Goal: Find contact information: Find contact information

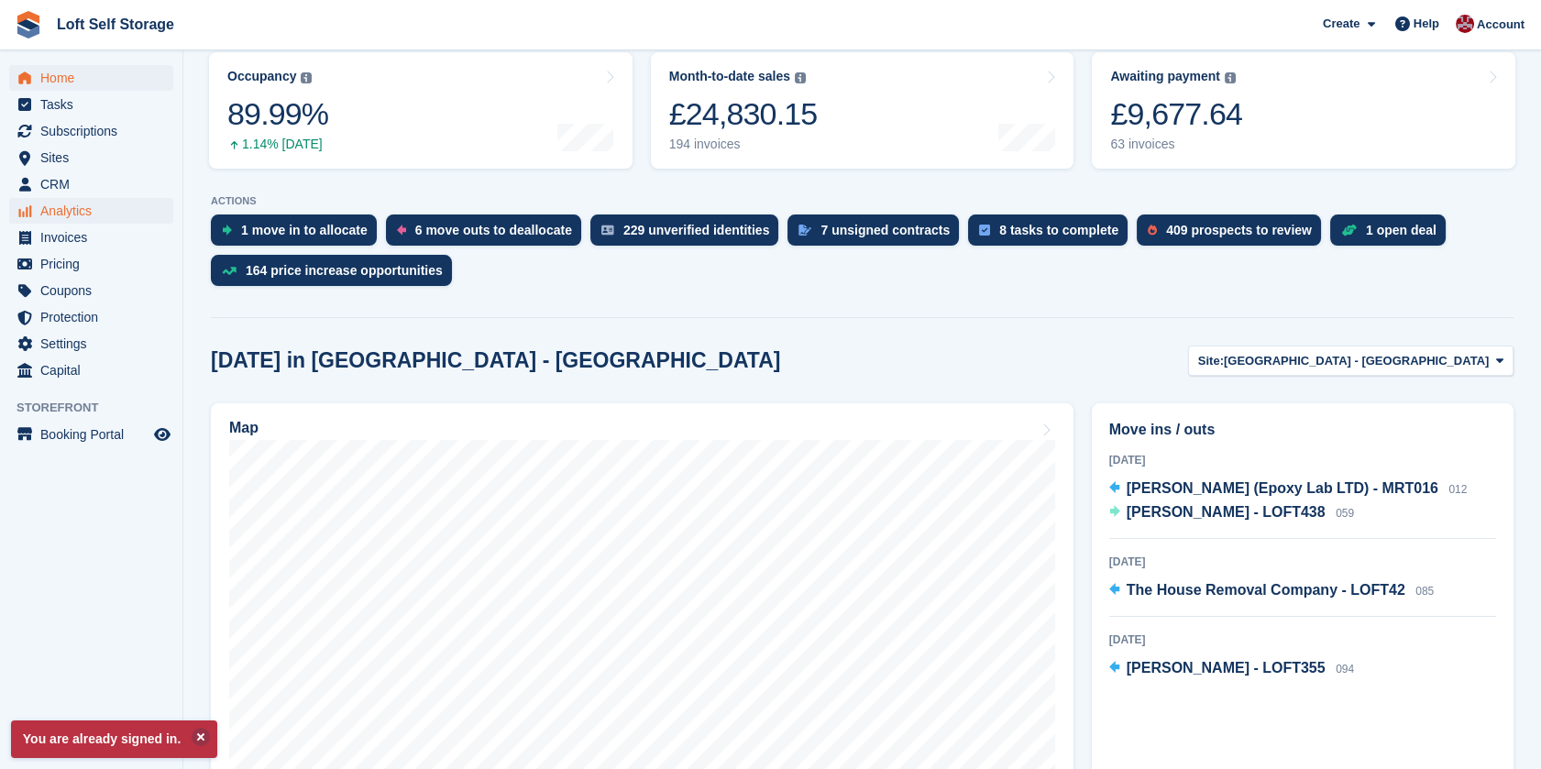
scroll to position [204, 0]
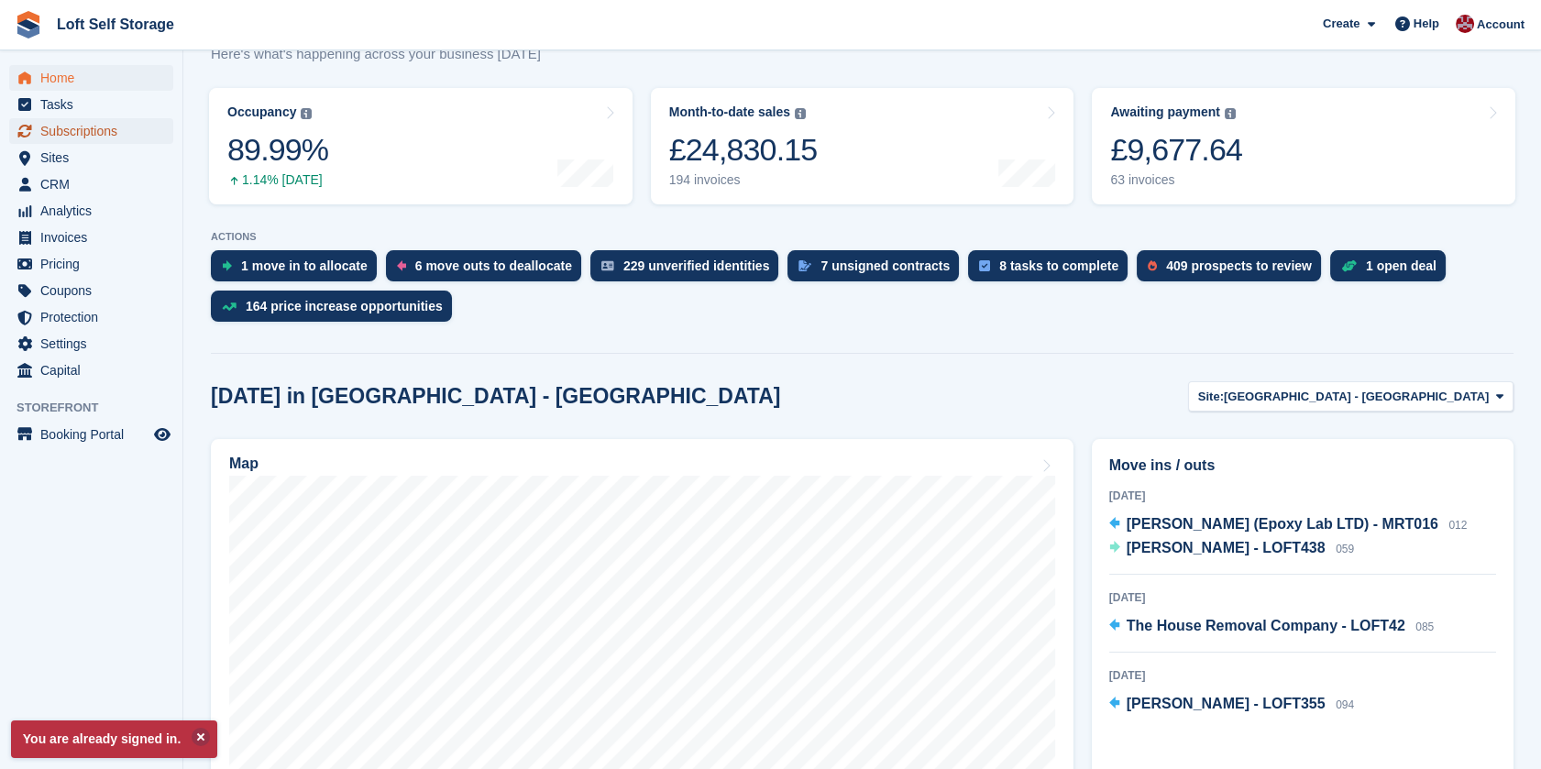
click at [83, 119] on span "Subscriptions" at bounding box center [95, 131] width 110 height 26
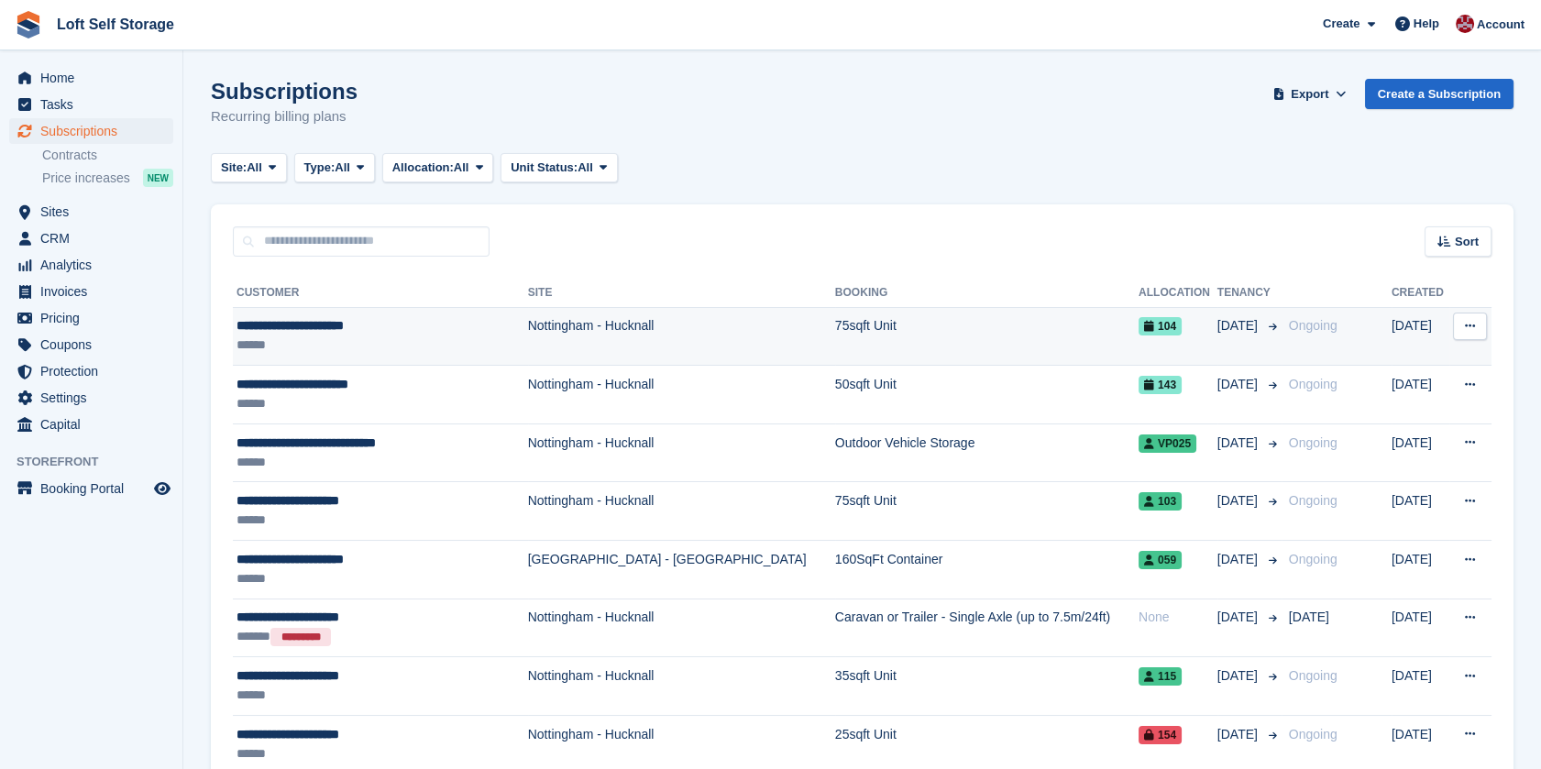
click at [335, 338] on div "******" at bounding box center [369, 345] width 264 height 19
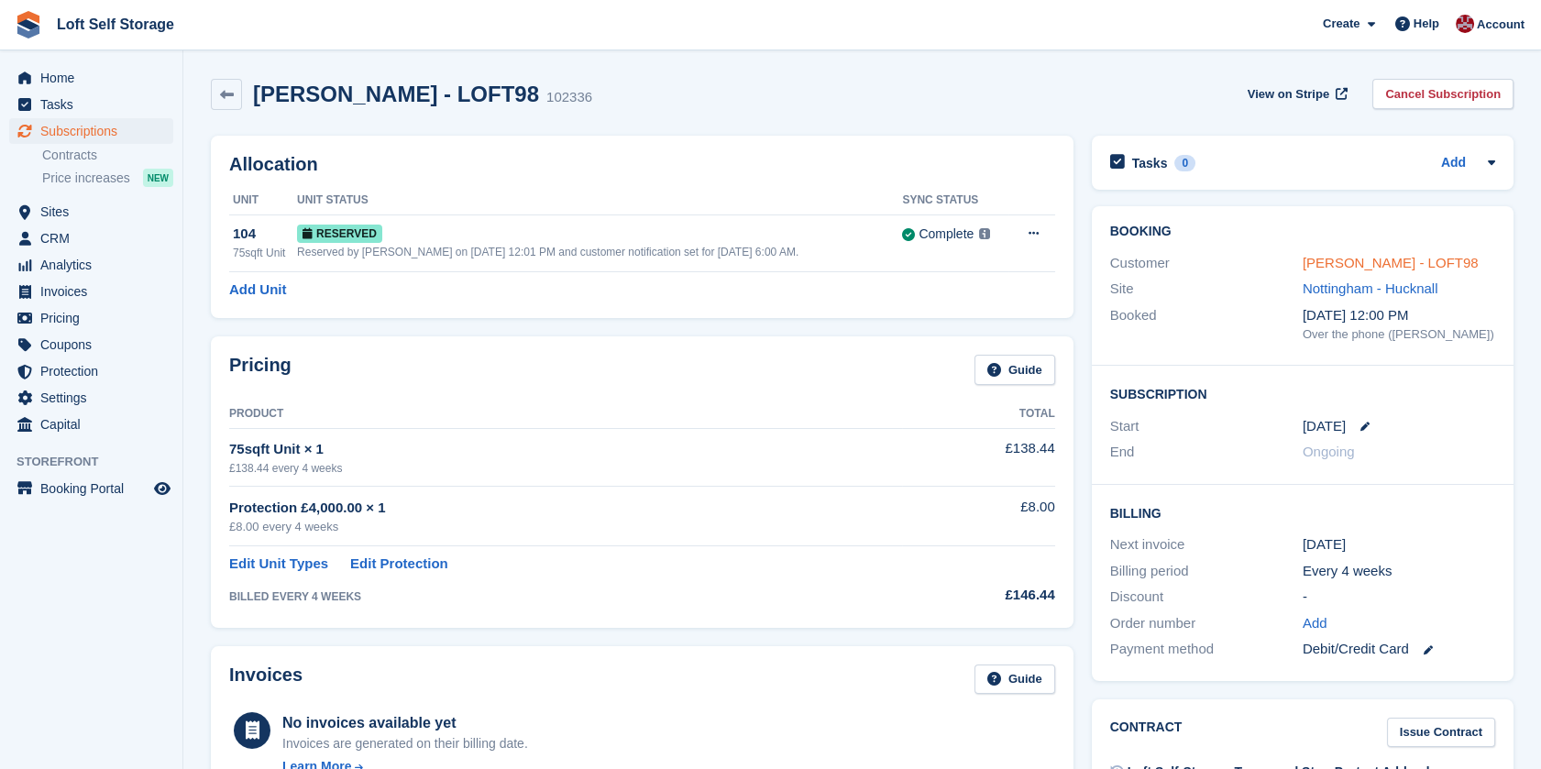
click at [1377, 256] on link "Claire Sanford - LOFT98" at bounding box center [1391, 263] width 176 height 16
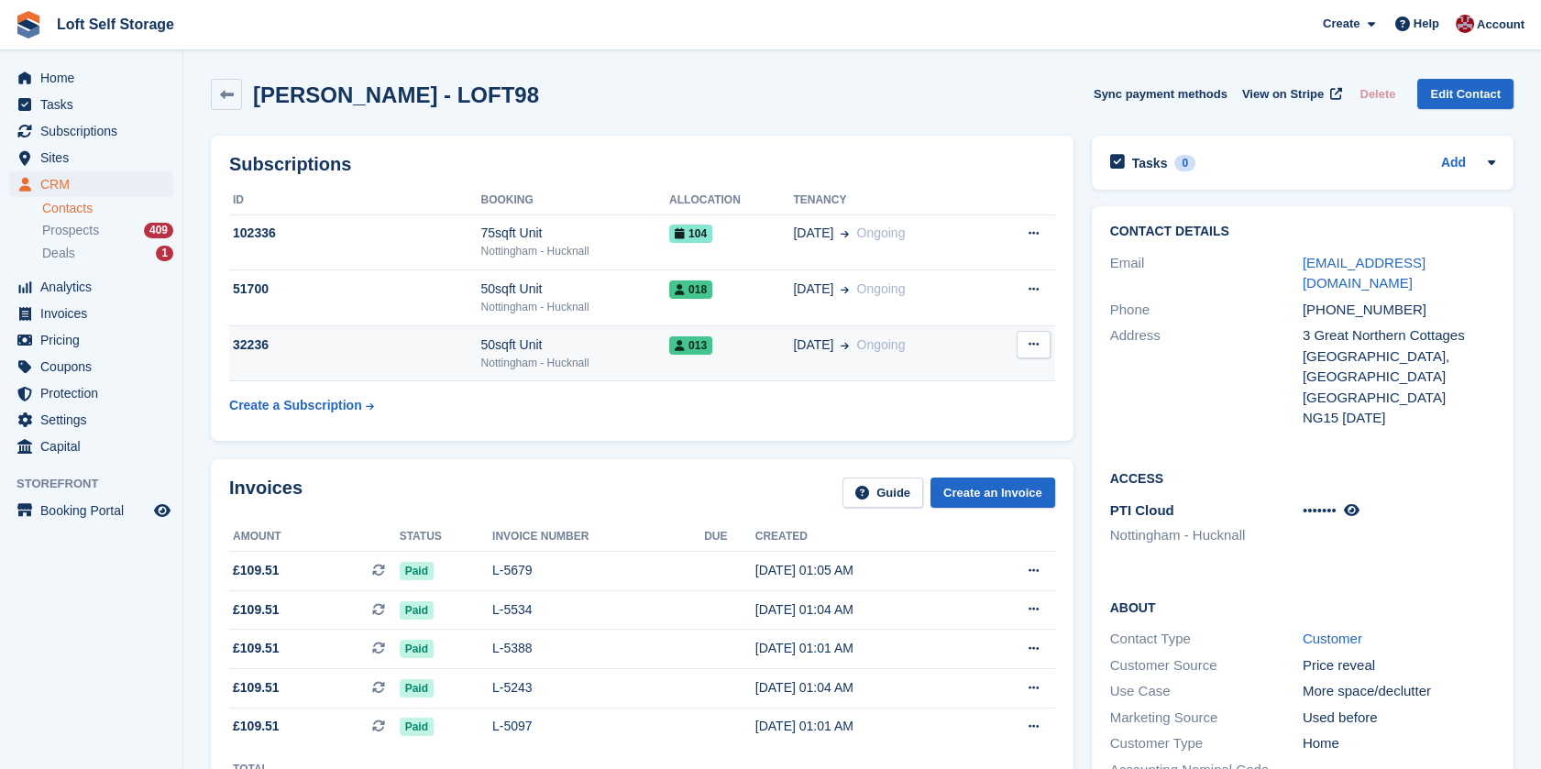
scroll to position [102, 0]
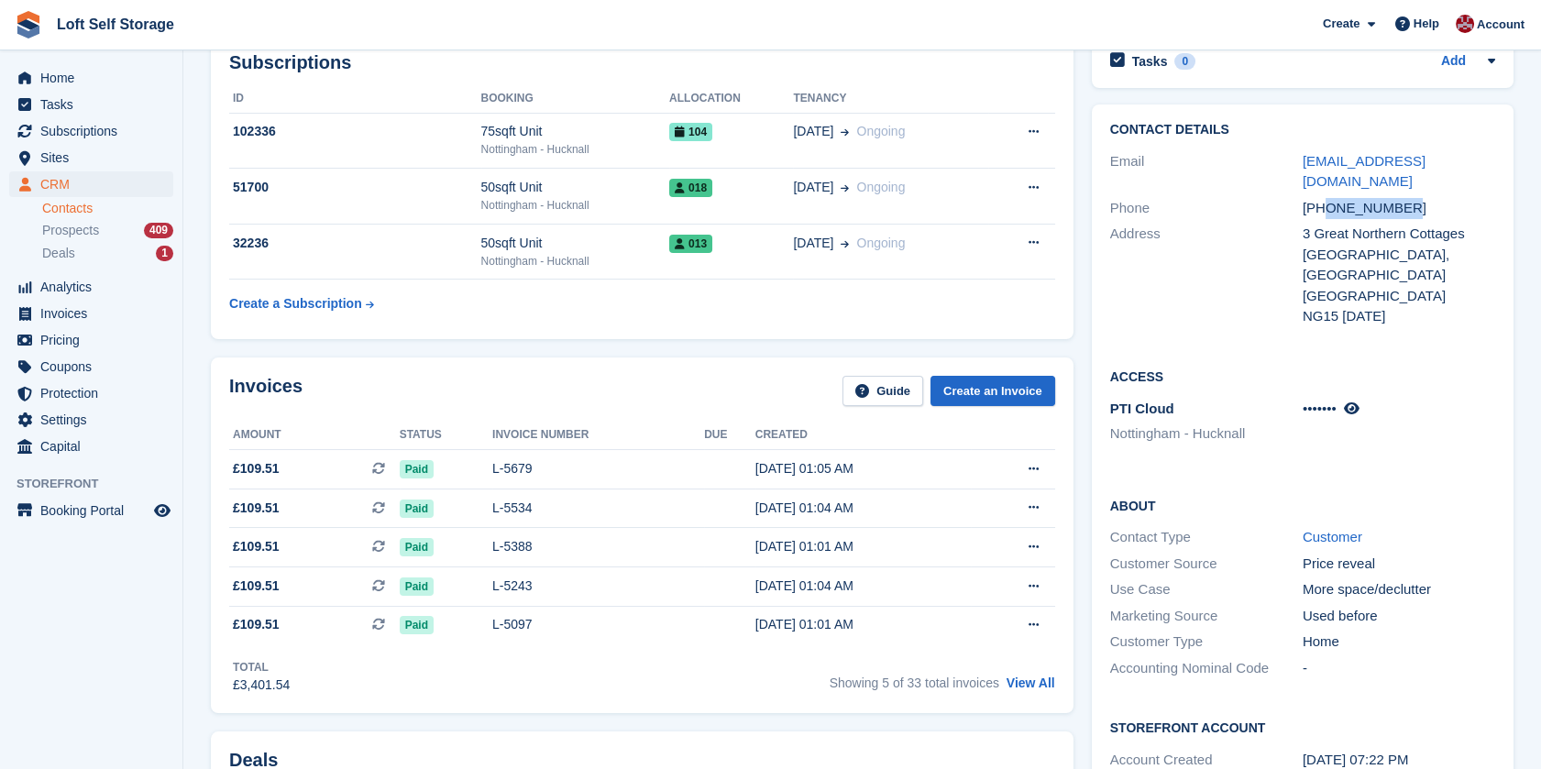
drag, startPoint x: 1328, startPoint y: 188, endPoint x: 1414, endPoint y: 189, distance: 86.2
click at [1414, 198] on div "+447834557718" at bounding box center [1399, 208] width 193 height 21
drag, startPoint x: 1414, startPoint y: 189, endPoint x: 1381, endPoint y: 194, distance: 33.5
copy div "7834557718"
drag, startPoint x: 1464, startPoint y: 160, endPoint x: 1302, endPoint y: 172, distance: 162.7
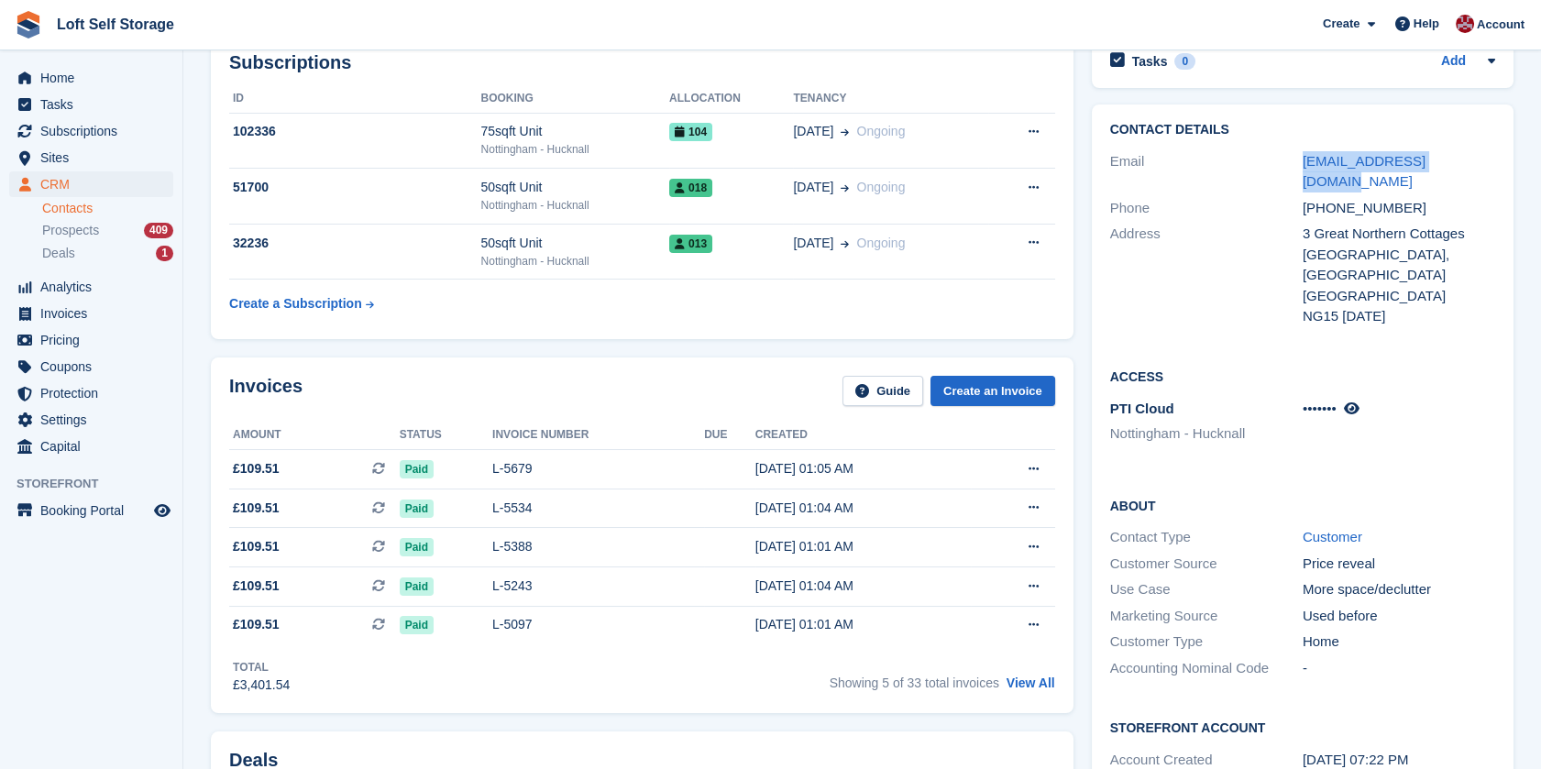
click at [1302, 172] on div "Email claire_margo@yahoo.com" at bounding box center [1302, 172] width 385 height 47
drag, startPoint x: 1302, startPoint y: 172, endPoint x: 1320, endPoint y: 162, distance: 20.9
copy link "claire_margo@yahoo.com"
click at [66, 129] on span "Subscriptions" at bounding box center [95, 131] width 110 height 26
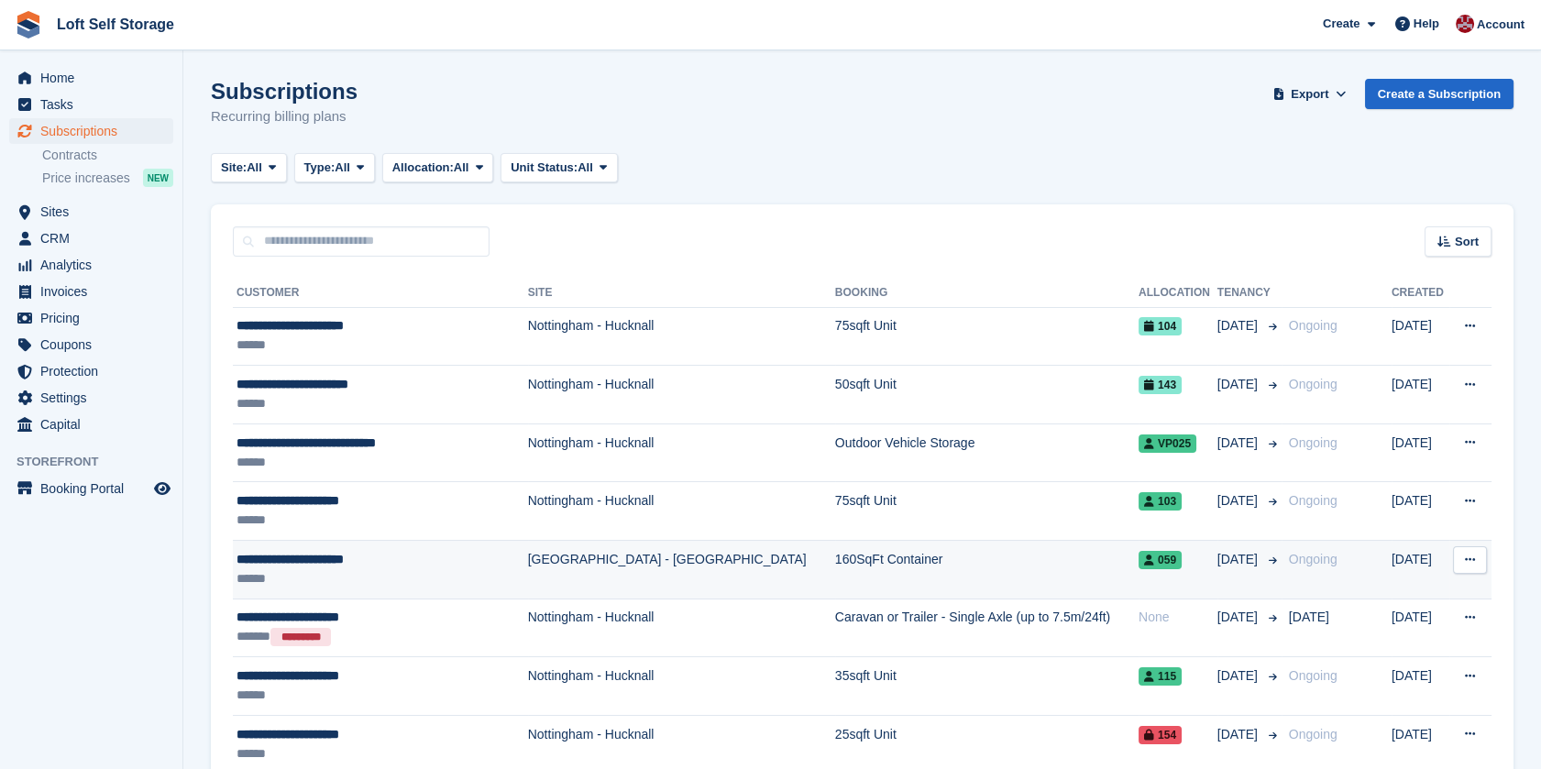
click at [307, 573] on div "******" at bounding box center [369, 578] width 264 height 19
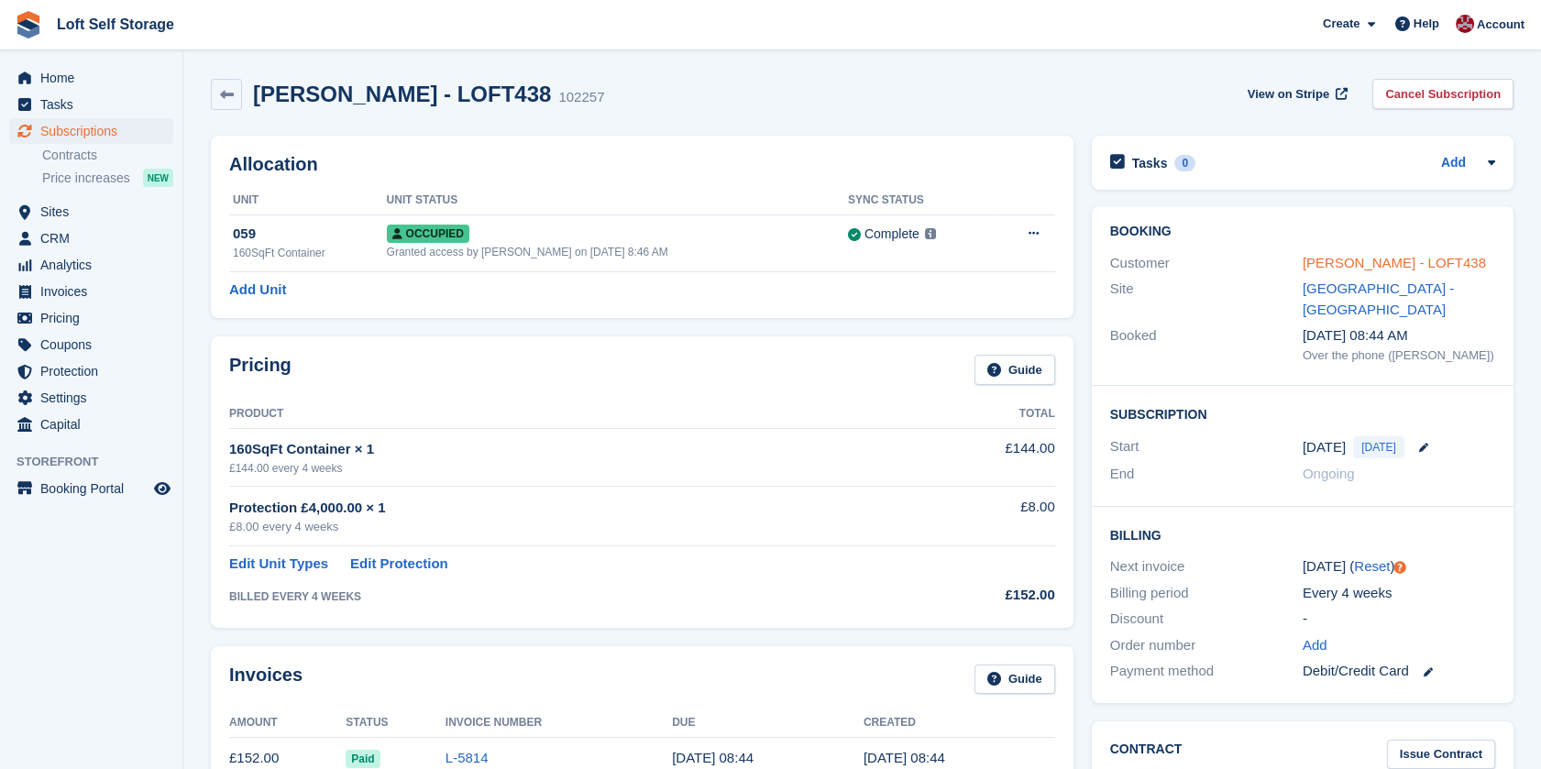
click at [1334, 263] on link "Jack Fretwell - LOFT438" at bounding box center [1394, 263] width 183 height 16
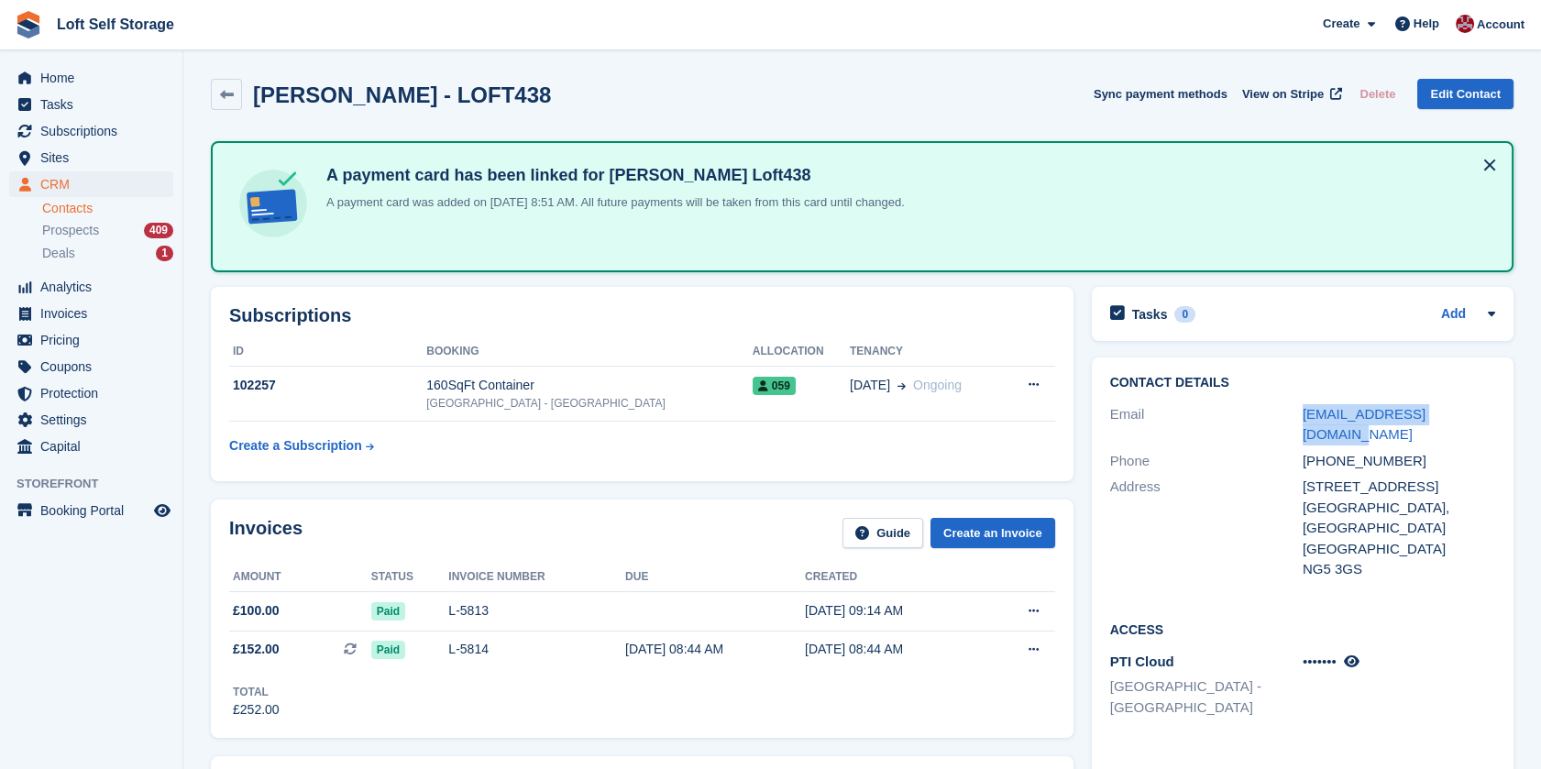
drag, startPoint x: 1300, startPoint y: 414, endPoint x: 1460, endPoint y: 418, distance: 159.6
click at [1460, 418] on div "Email j.fretwell7@outlook.com" at bounding box center [1302, 425] width 385 height 47
drag, startPoint x: 1460, startPoint y: 418, endPoint x: 1439, endPoint y: 415, distance: 21.3
copy div "j.fretwell7@outlook.com"
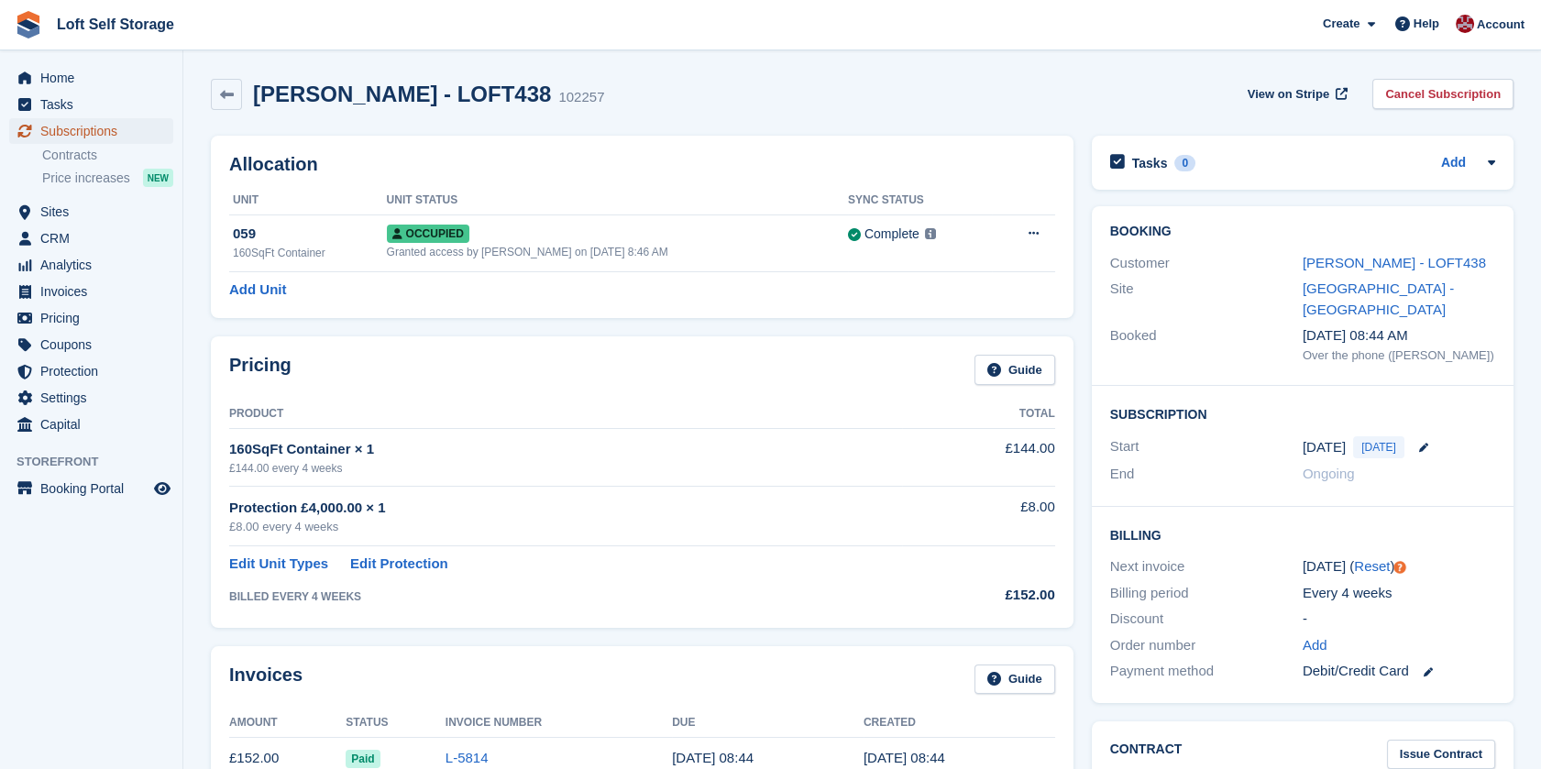
click at [75, 128] on span "Subscriptions" at bounding box center [95, 131] width 110 height 26
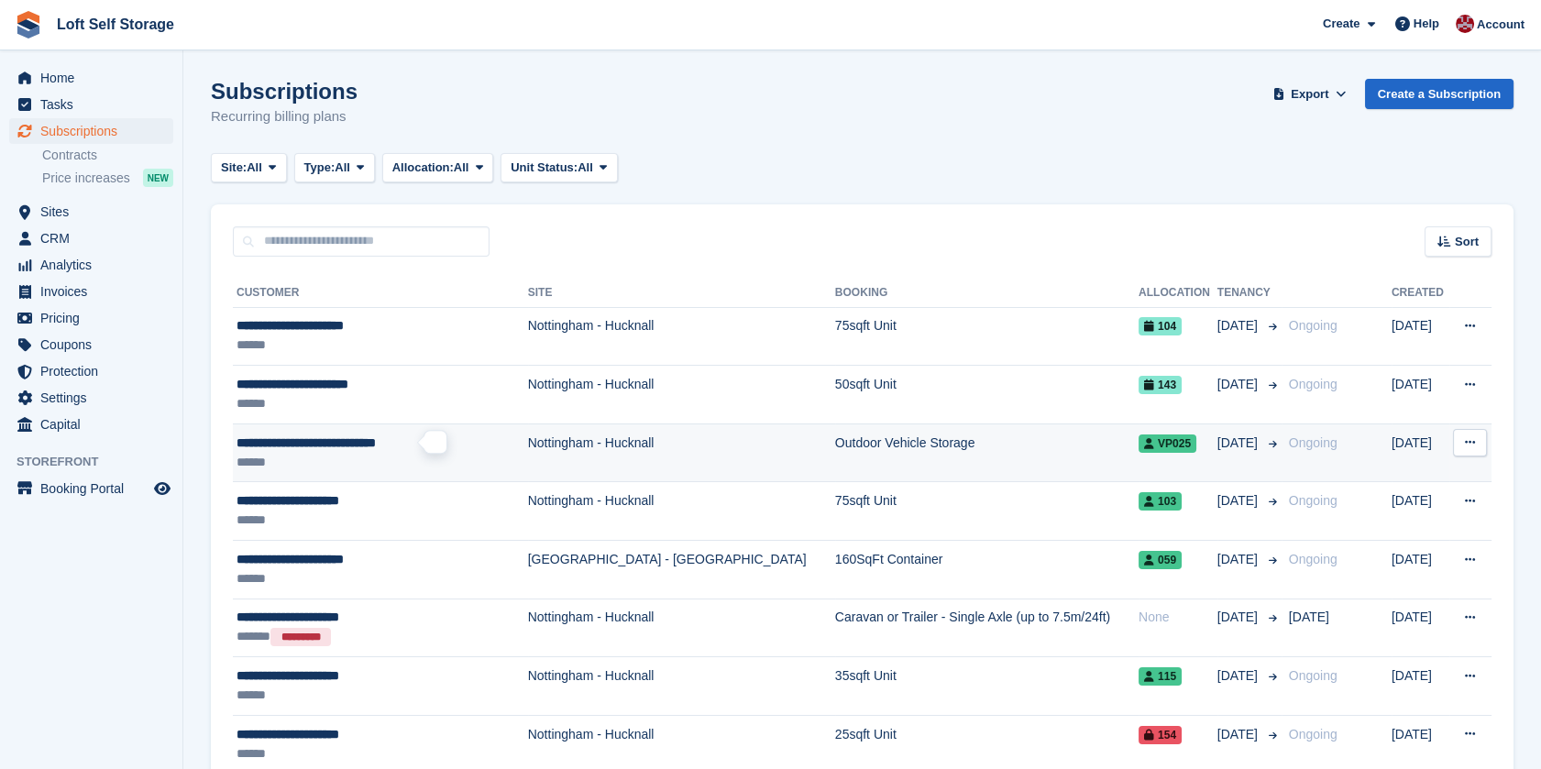
click at [299, 443] on span "**********" at bounding box center [306, 442] width 139 height 13
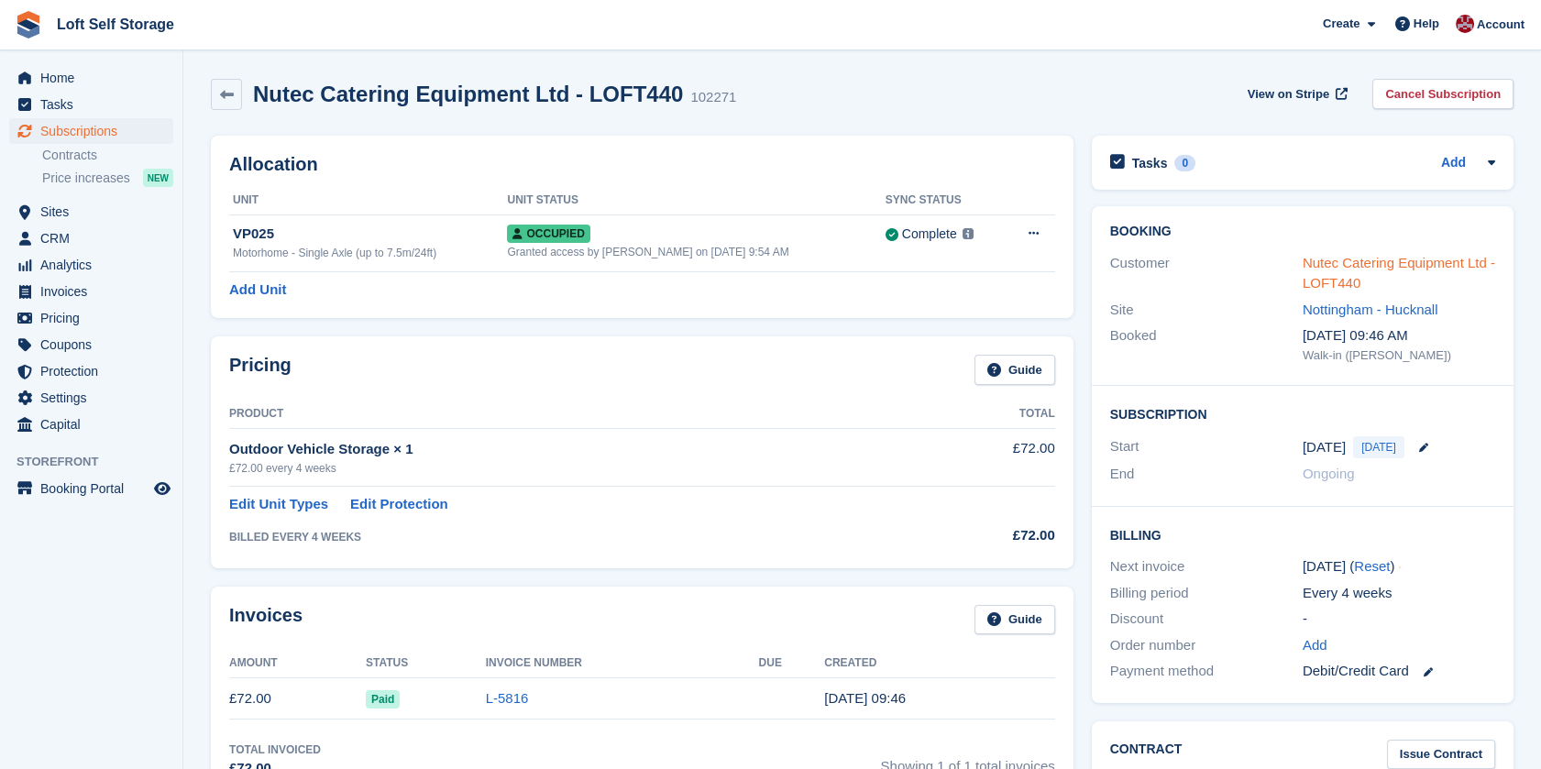
click at [1323, 278] on link "Nutec Catering Equipment Ltd - LOFT440" at bounding box center [1399, 273] width 193 height 37
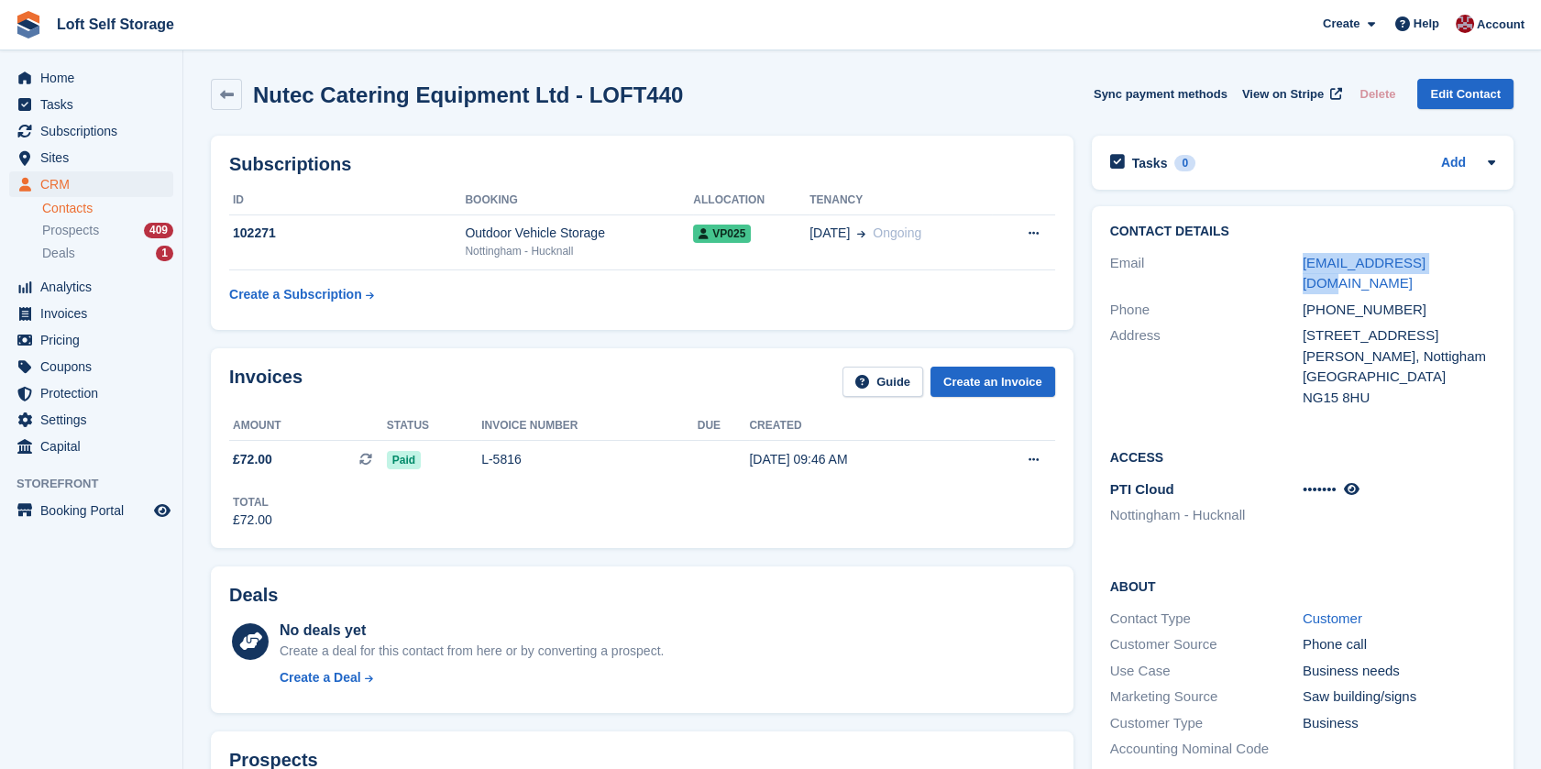
drag, startPoint x: 1437, startPoint y: 262, endPoint x: 1289, endPoint y: 273, distance: 148.0
click at [1289, 273] on div "Email nutechref@gmail.com" at bounding box center [1302, 273] width 385 height 47
drag, startPoint x: 1289, startPoint y: 273, endPoint x: 1335, endPoint y: 268, distance: 46.2
copy div "nutechref@gmail.com"
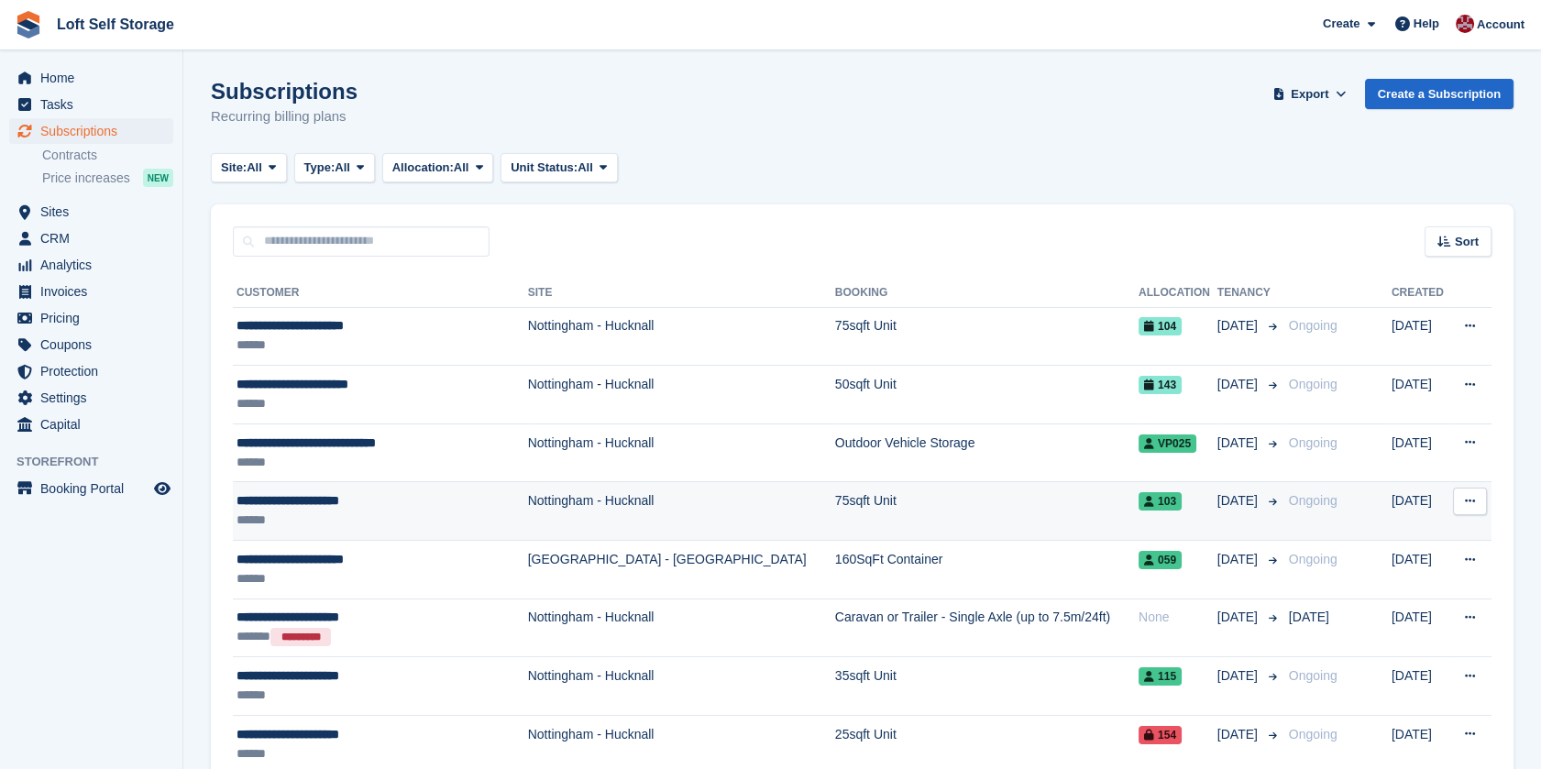
click at [312, 499] on div "**********" at bounding box center [369, 500] width 264 height 19
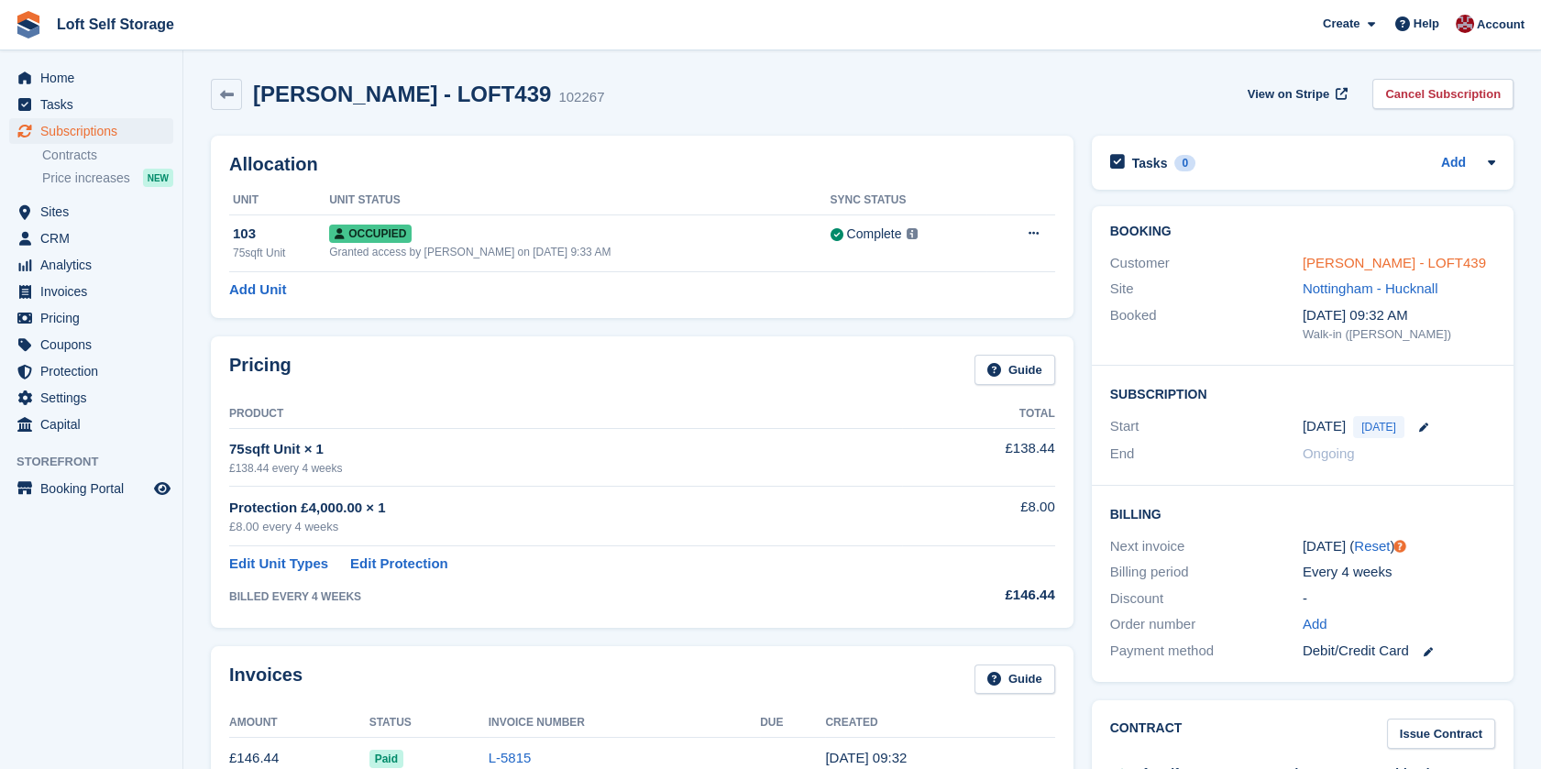
click at [1384, 257] on link "[PERSON_NAME] - LOFT439" at bounding box center [1394, 263] width 183 height 16
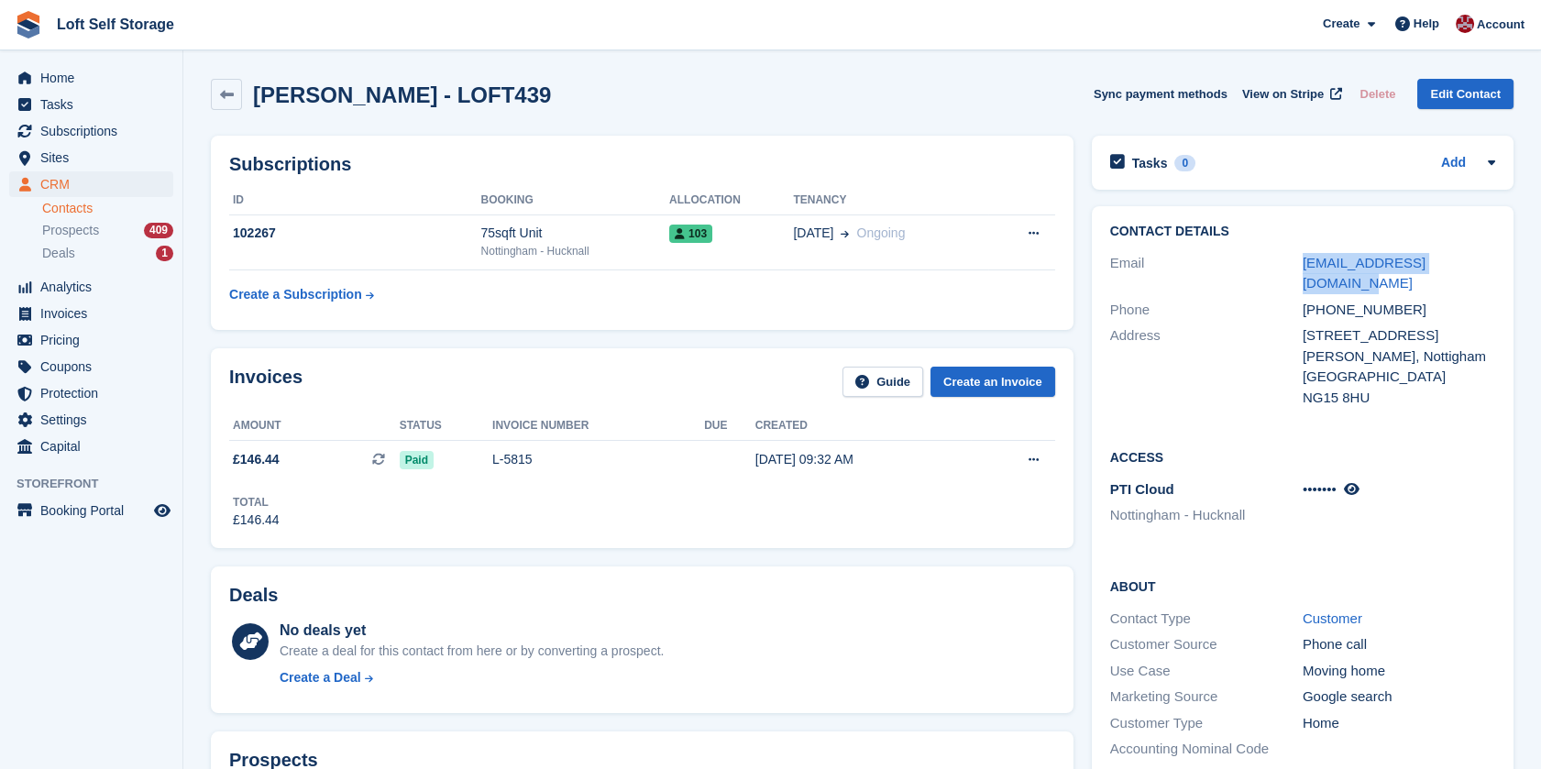
drag, startPoint x: 1476, startPoint y: 263, endPoint x: 1296, endPoint y: 264, distance: 180.6
click at [1296, 264] on div "Email [EMAIL_ADDRESS][DOMAIN_NAME]" at bounding box center [1302, 273] width 385 height 47
drag, startPoint x: 1296, startPoint y: 264, endPoint x: 1316, endPoint y: 257, distance: 21.5
copy div "[EMAIL_ADDRESS][DOMAIN_NAME]"
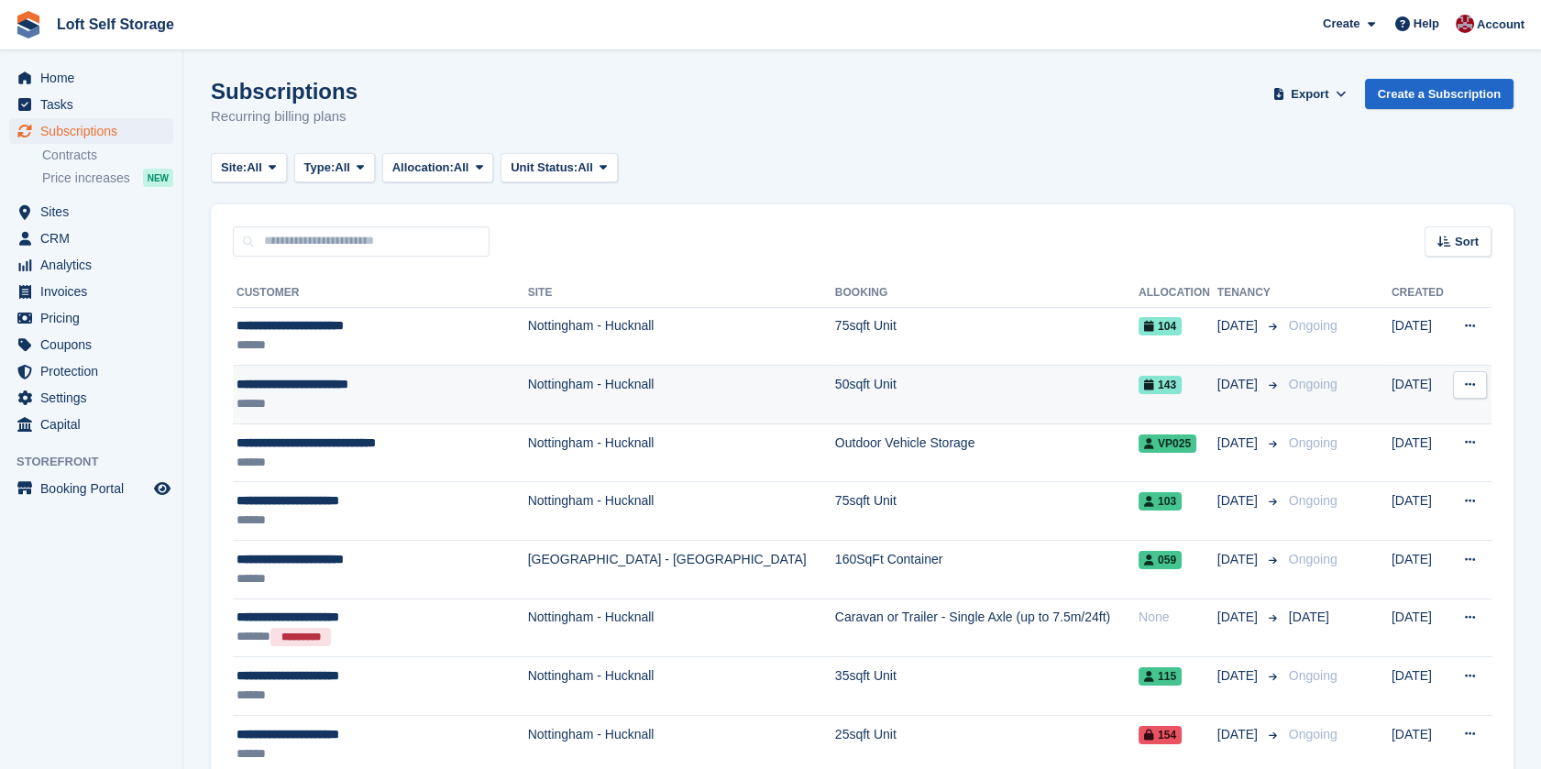
click at [341, 398] on div "******" at bounding box center [369, 403] width 264 height 19
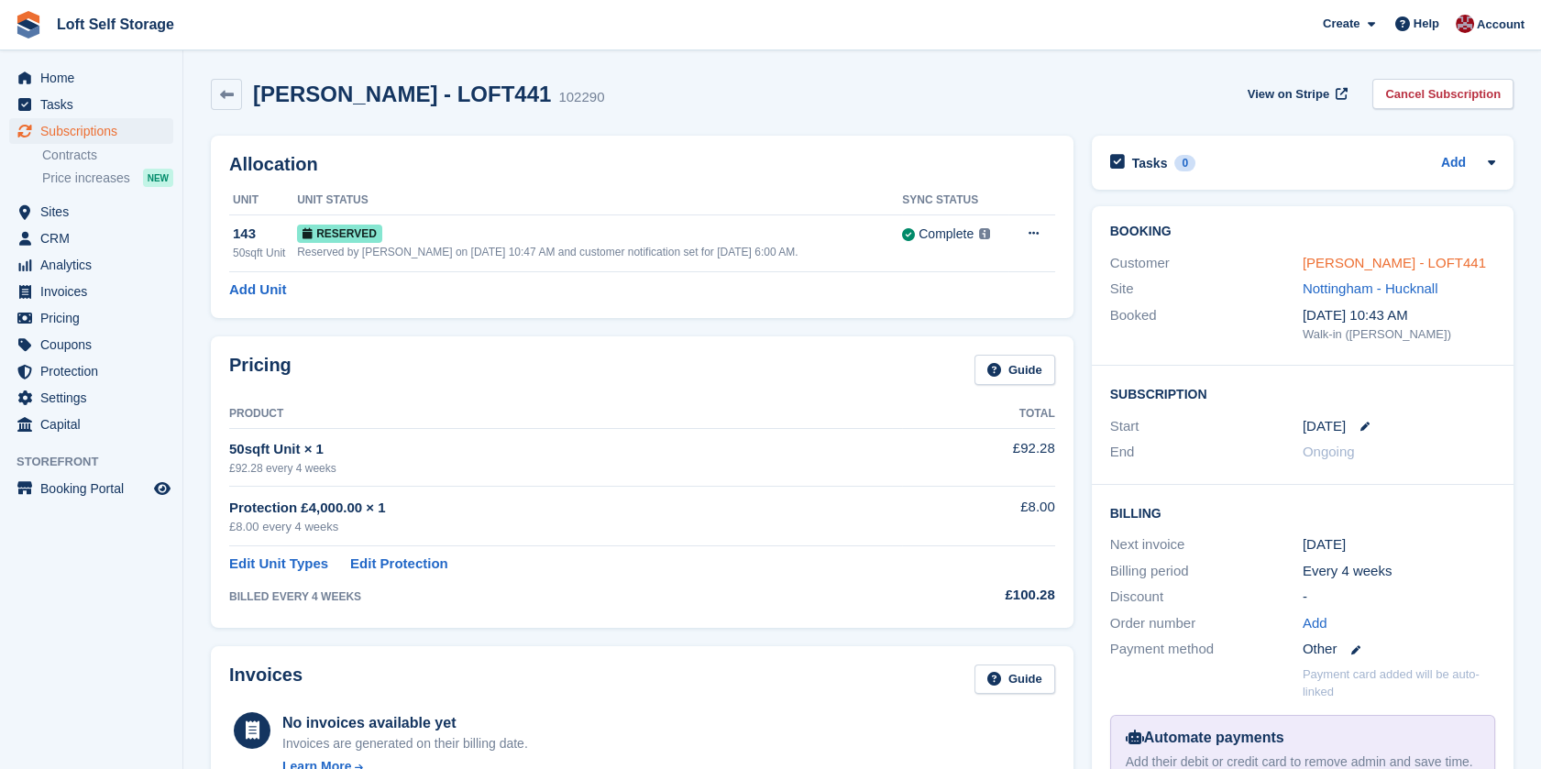
click at [1447, 259] on link "Bev Wheatcroft - LOFT441" at bounding box center [1394, 263] width 183 height 16
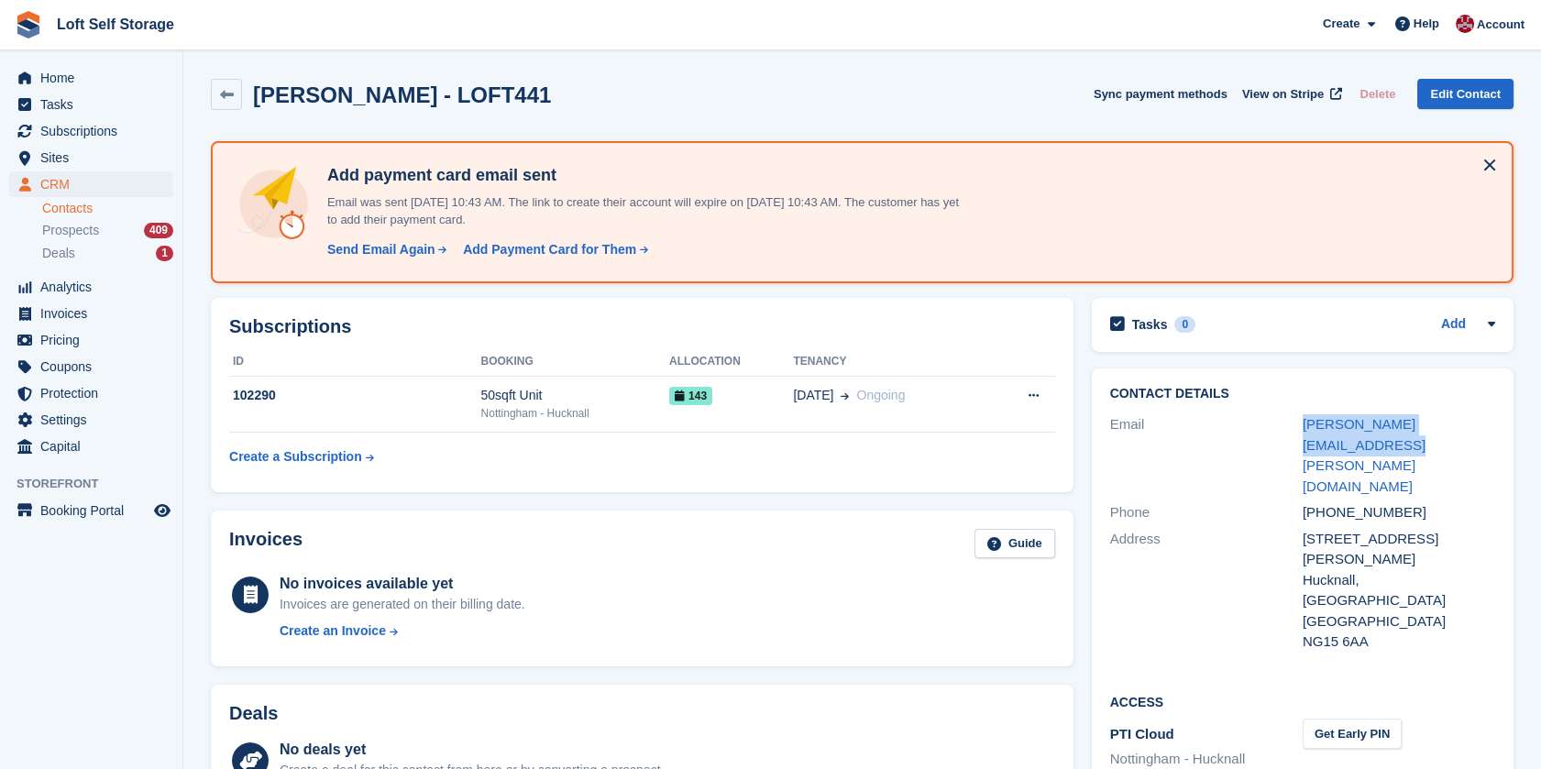
drag, startPoint x: 1498, startPoint y: 431, endPoint x: 1285, endPoint y: 431, distance: 212.7
click at [1285, 431] on div "Contact Details Email bev.wheatcroft@hotmail.co.uk Phone +447388695440 Address …" at bounding box center [1303, 521] width 422 height 305
drag, startPoint x: 1285, startPoint y: 431, endPoint x: 1320, endPoint y: 423, distance: 35.8
copy div "bev.wheatcroft@hotmail.co.uk"
click at [73, 93] on span "Tasks" at bounding box center [95, 105] width 110 height 26
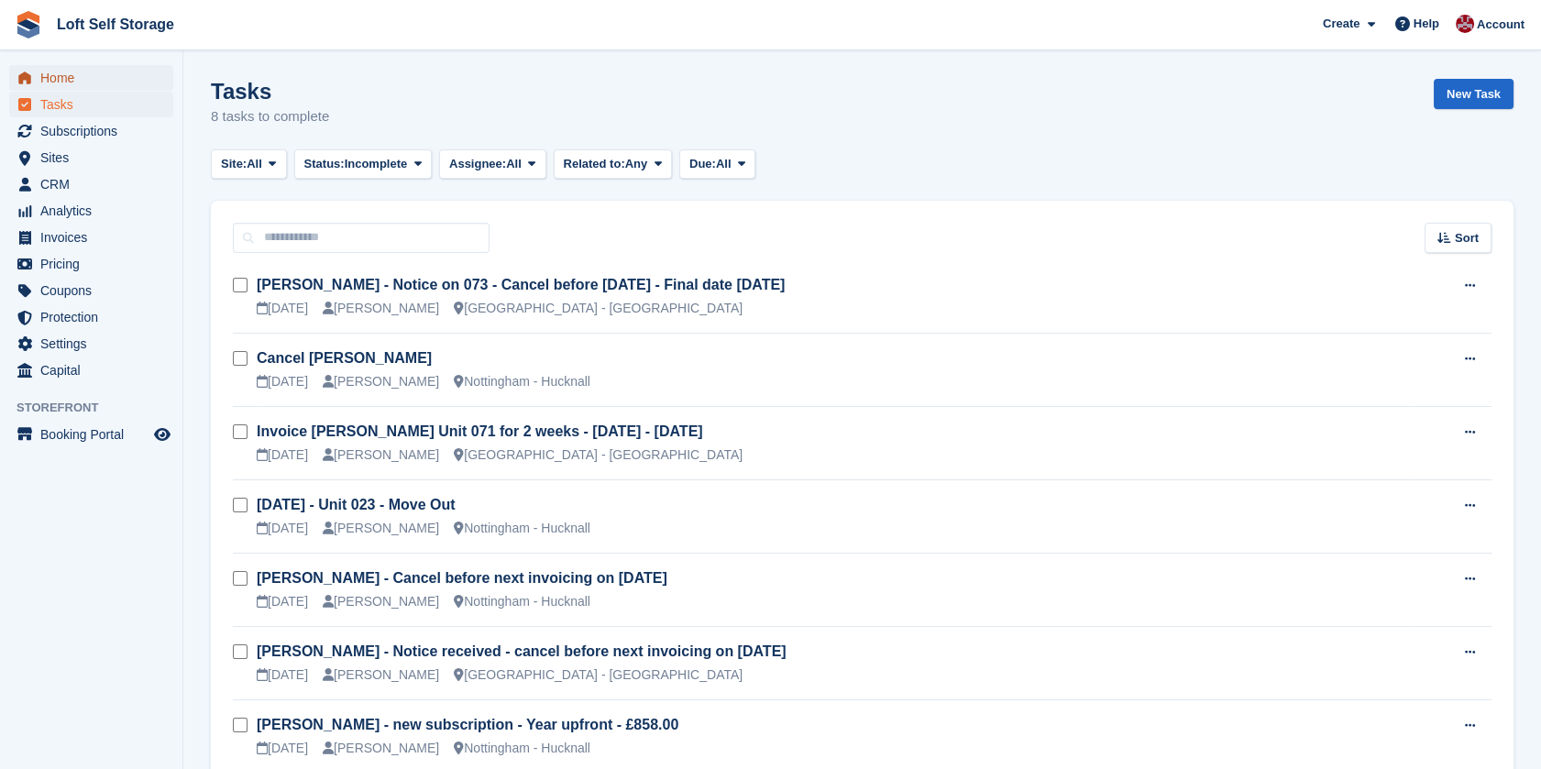
click at [71, 71] on span "Home" at bounding box center [95, 78] width 110 height 26
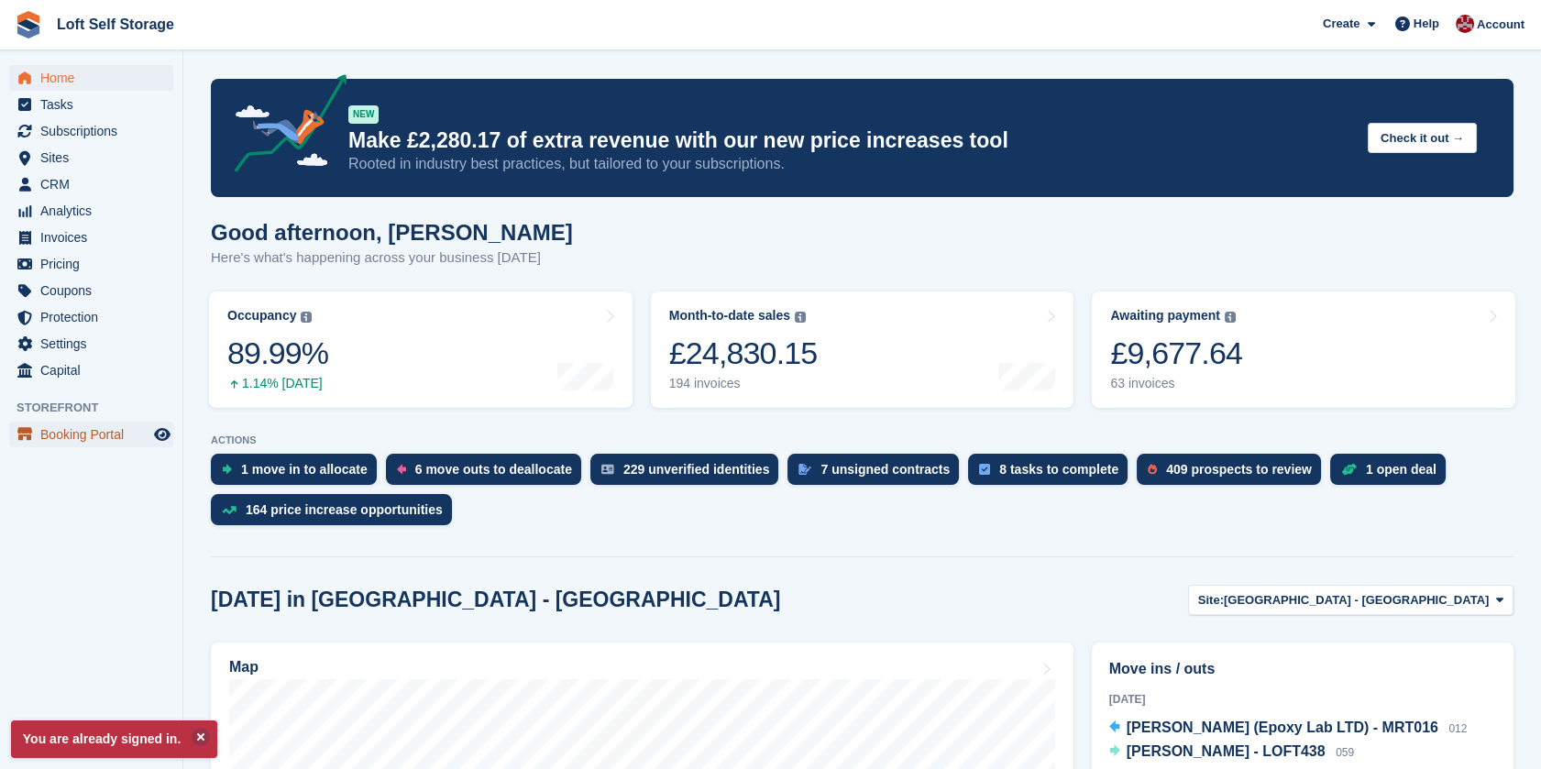
click at [87, 433] on span "Booking Portal" at bounding box center [95, 435] width 110 height 26
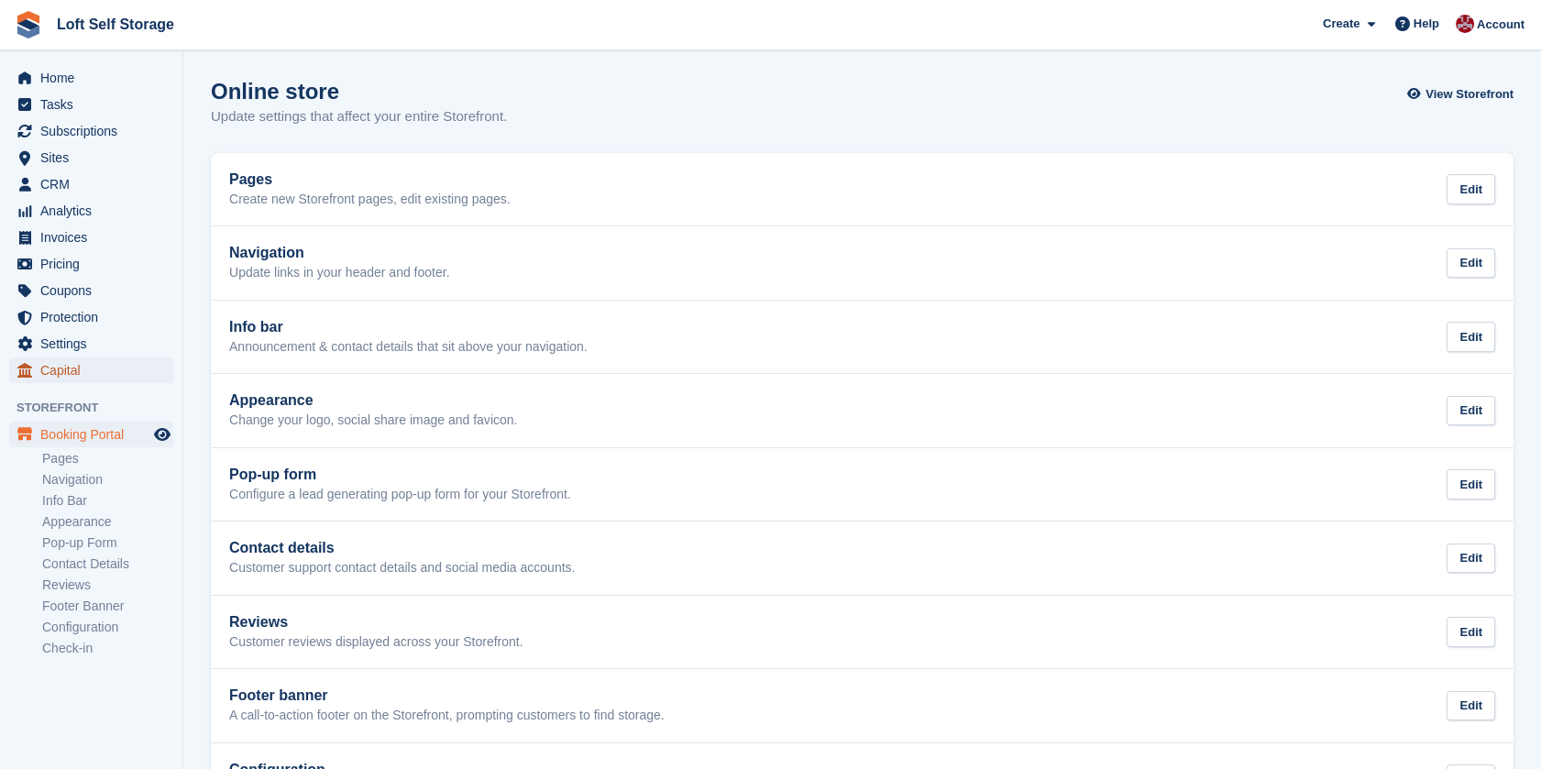
click at [59, 368] on span "Capital" at bounding box center [95, 371] width 110 height 26
click at [63, 346] on span "Settings" at bounding box center [95, 344] width 110 height 26
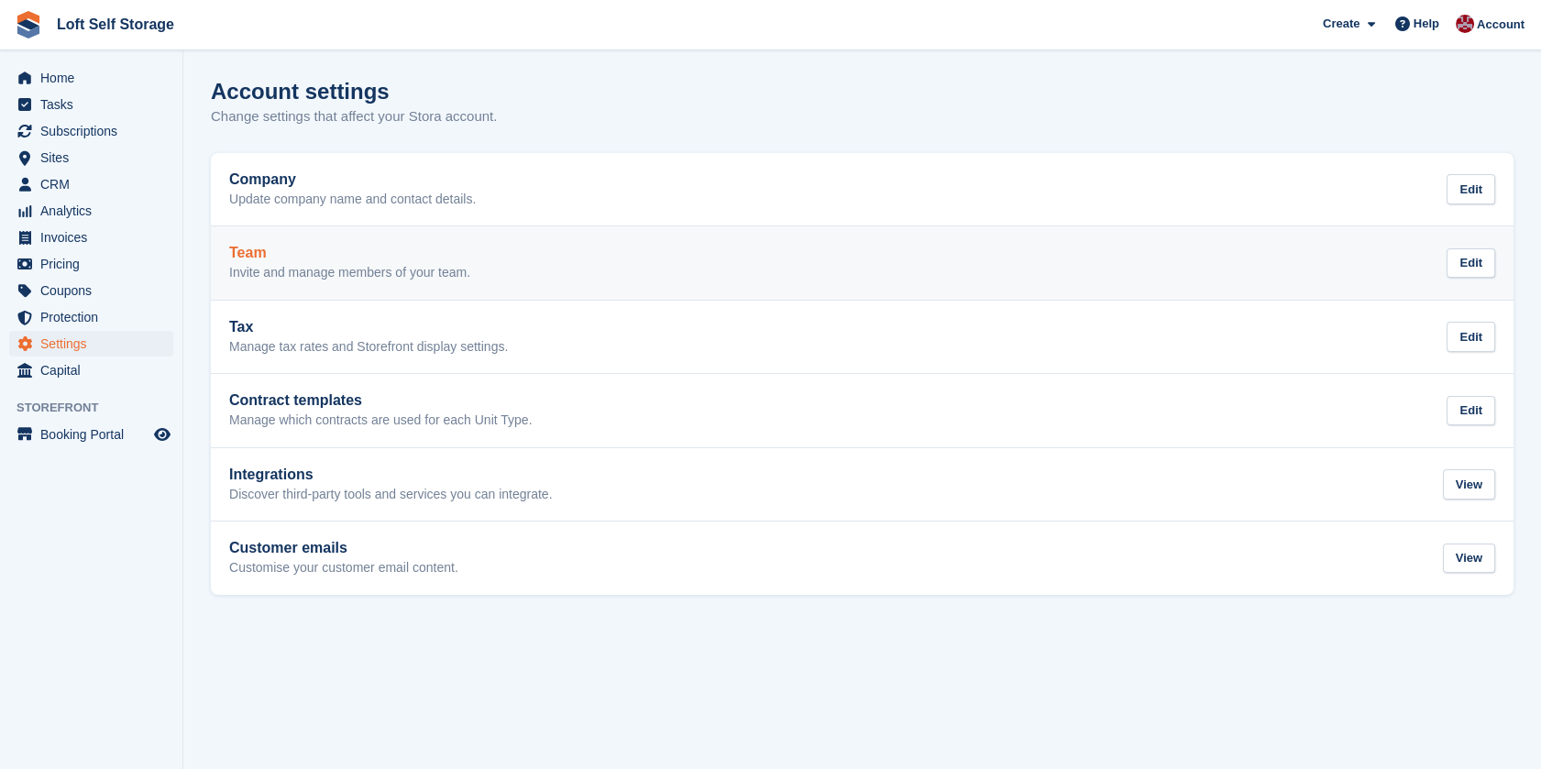
click at [303, 283] on link "Team Invite and manage members of your team. Edit" at bounding box center [862, 262] width 1303 height 73
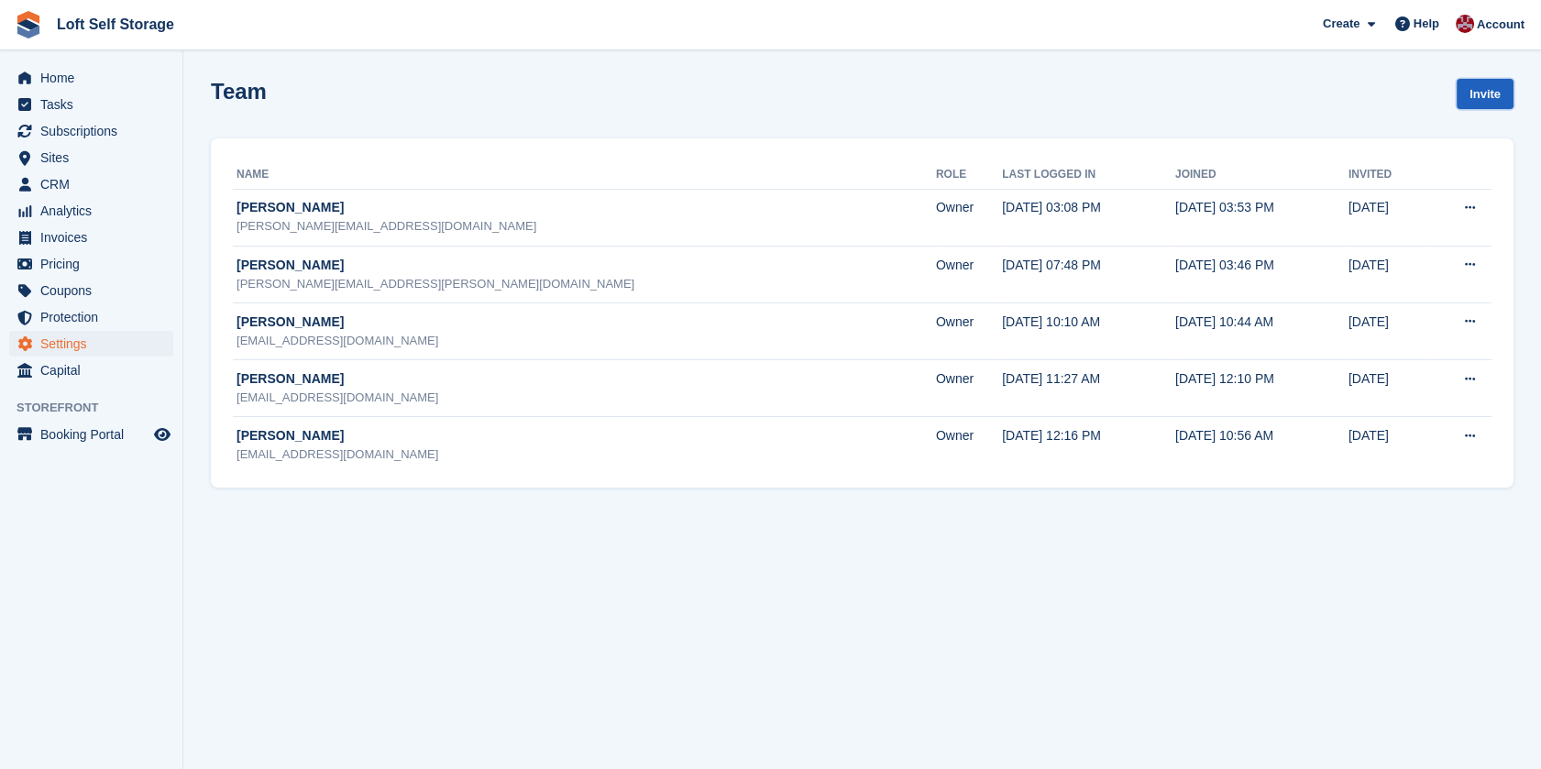
click at [1474, 97] on link "Invite" at bounding box center [1485, 94] width 57 height 30
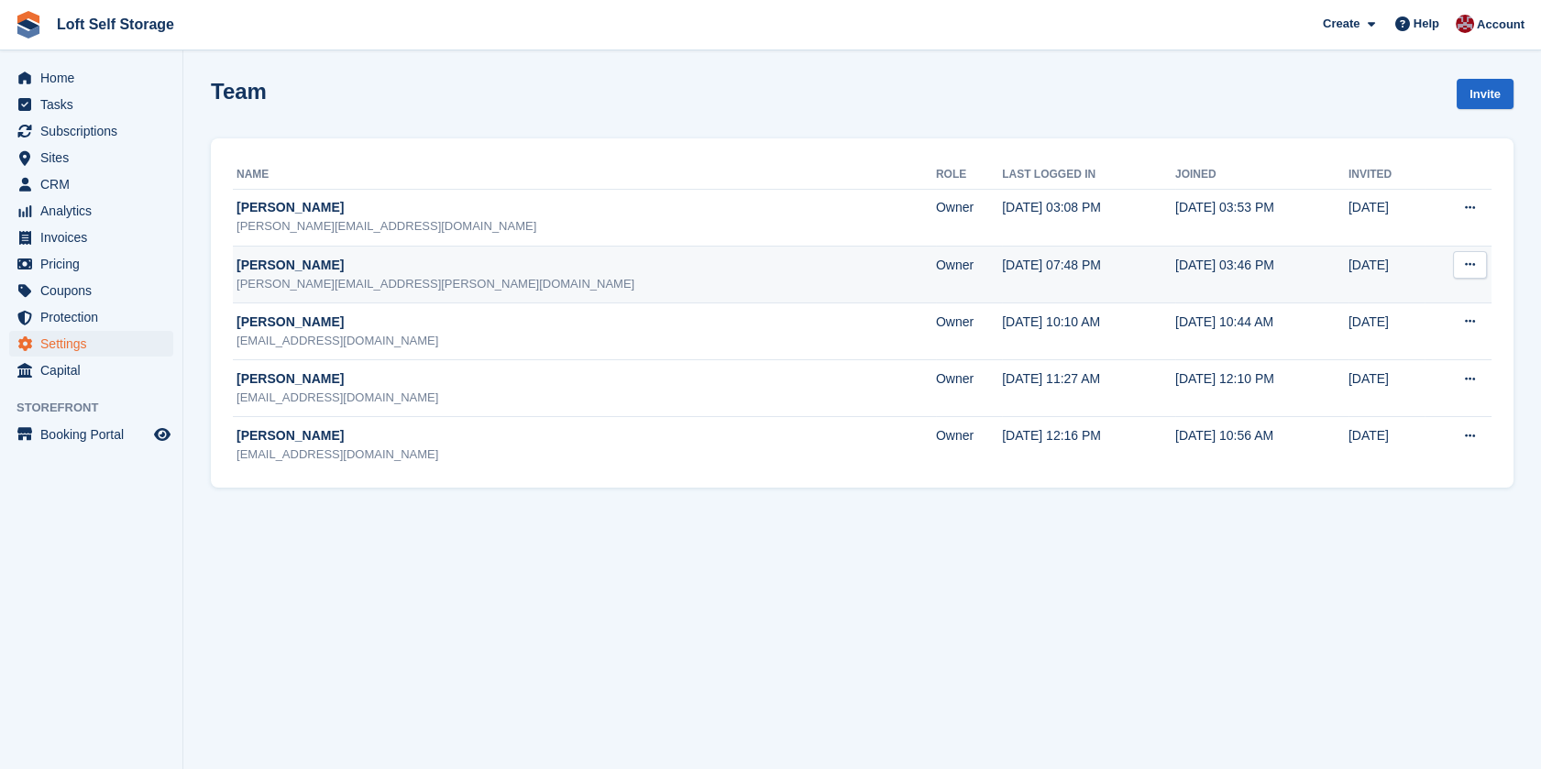
click at [542, 279] on div "[PERSON_NAME][EMAIL_ADDRESS][PERSON_NAME][DOMAIN_NAME]" at bounding box center [587, 284] width 700 height 18
click at [303, 282] on div "[PERSON_NAME][EMAIL_ADDRESS][PERSON_NAME][DOMAIN_NAME]" at bounding box center [587, 284] width 700 height 18
click at [1489, 264] on td "Edit team member Delete team member This team member cannot be deleted because …" at bounding box center [1458, 274] width 67 height 57
click at [1476, 266] on button at bounding box center [1470, 265] width 34 height 28
click at [1359, 295] on p "Edit team member" at bounding box center [1399, 301] width 160 height 24
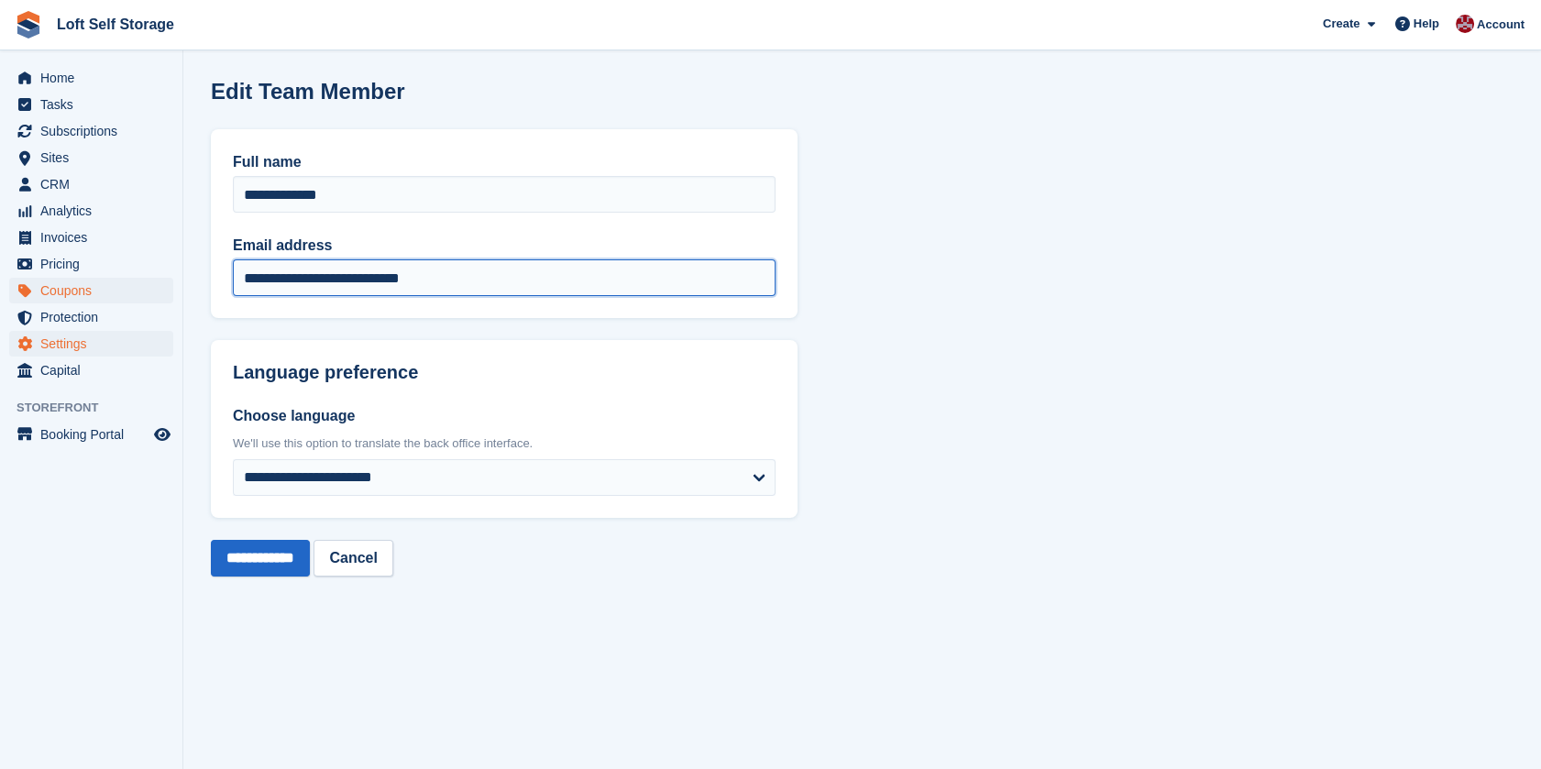
drag, startPoint x: 483, startPoint y: 273, endPoint x: 51, endPoint y: 288, distance: 432.1
click at [51, 288] on div "Home Tasks Subscriptions Subscriptions Subscriptions Price increases NEW Price …" at bounding box center [770, 384] width 1541 height 769
type input "**********"
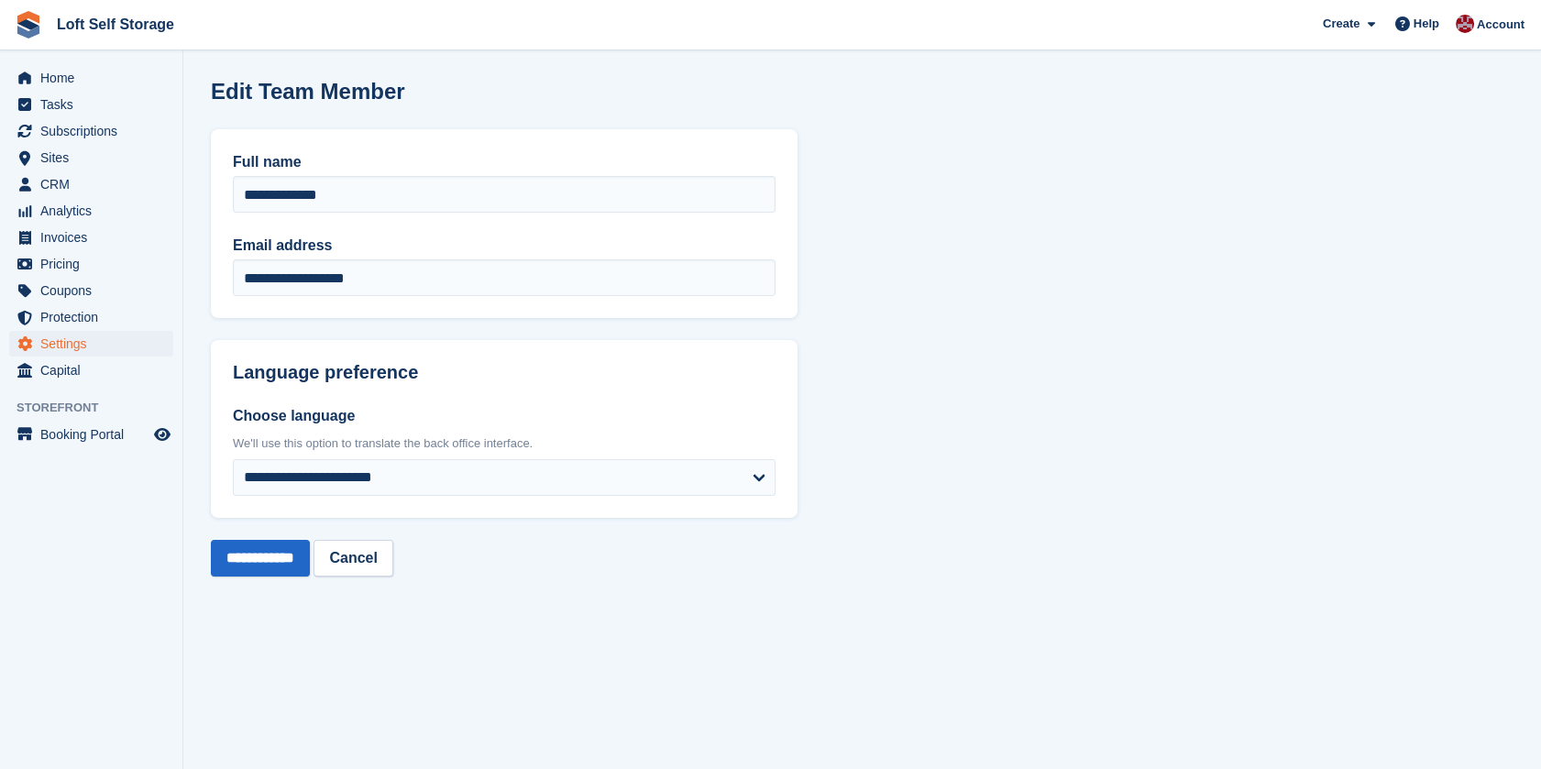
click at [223, 669] on section "**********" at bounding box center [862, 384] width 1358 height 769
click at [256, 574] on input "**********" at bounding box center [260, 558] width 99 height 37
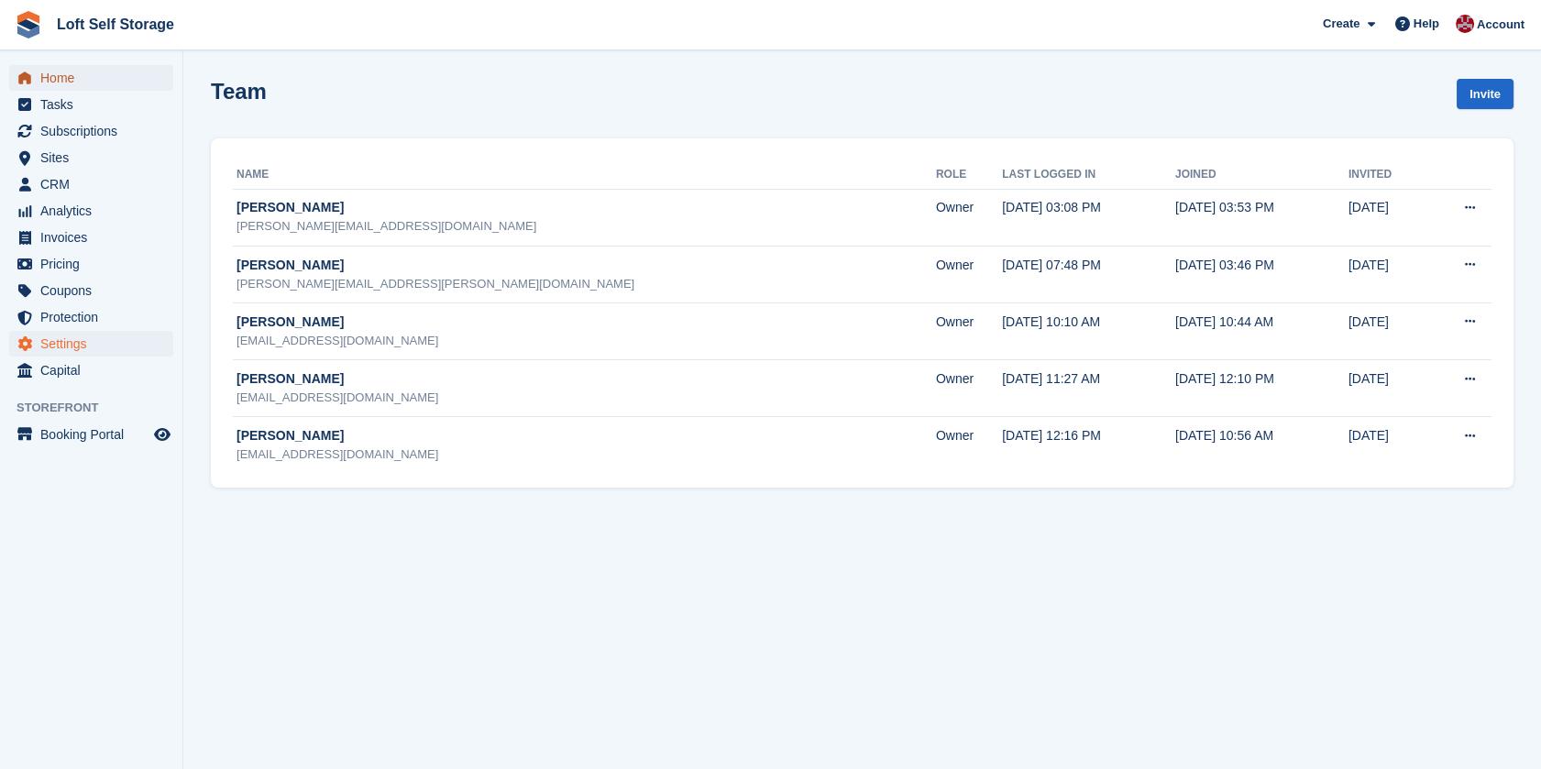
click at [55, 81] on span "Home" at bounding box center [95, 78] width 110 height 26
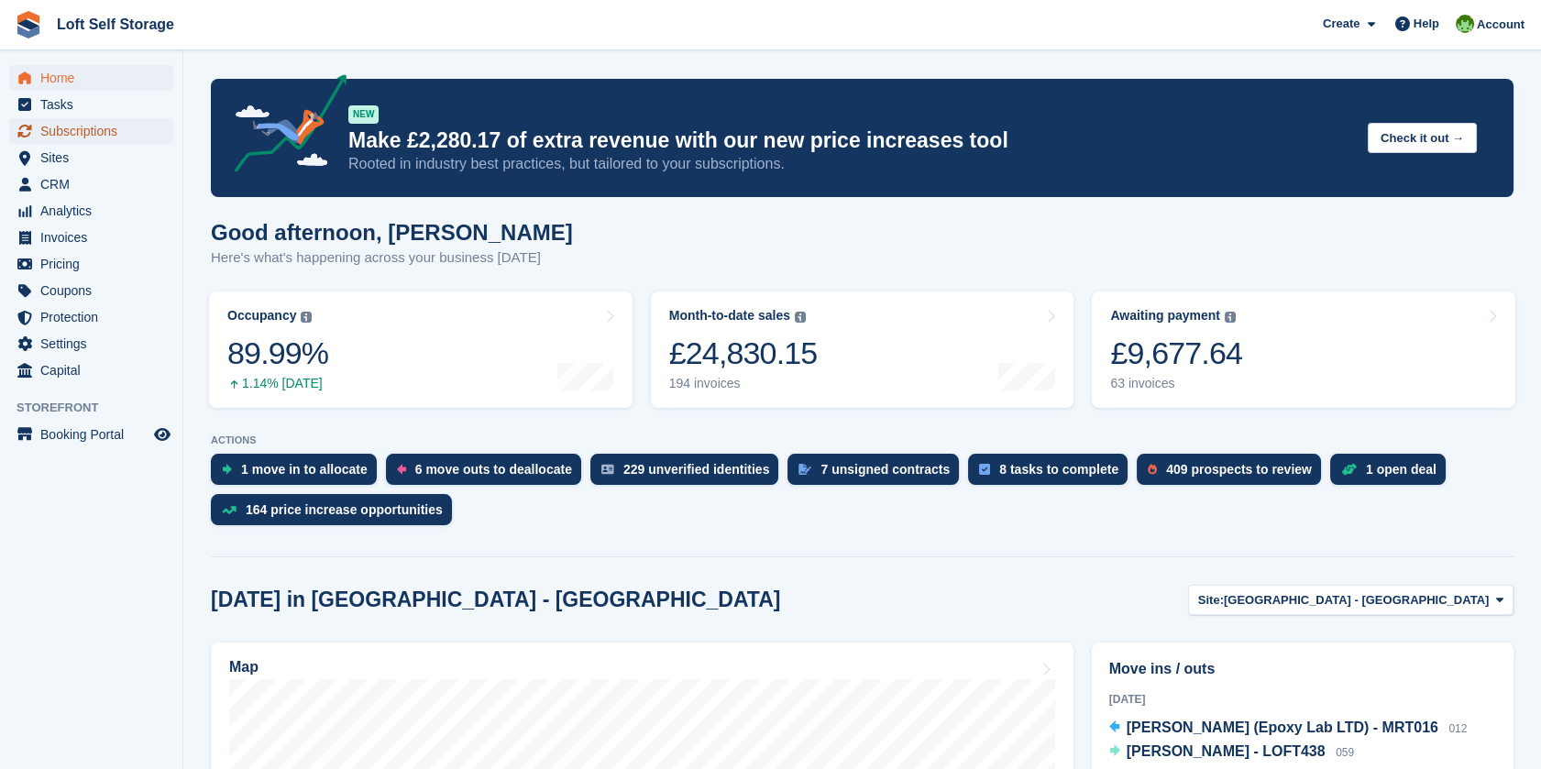
click at [88, 130] on span "Subscriptions" at bounding box center [95, 131] width 110 height 26
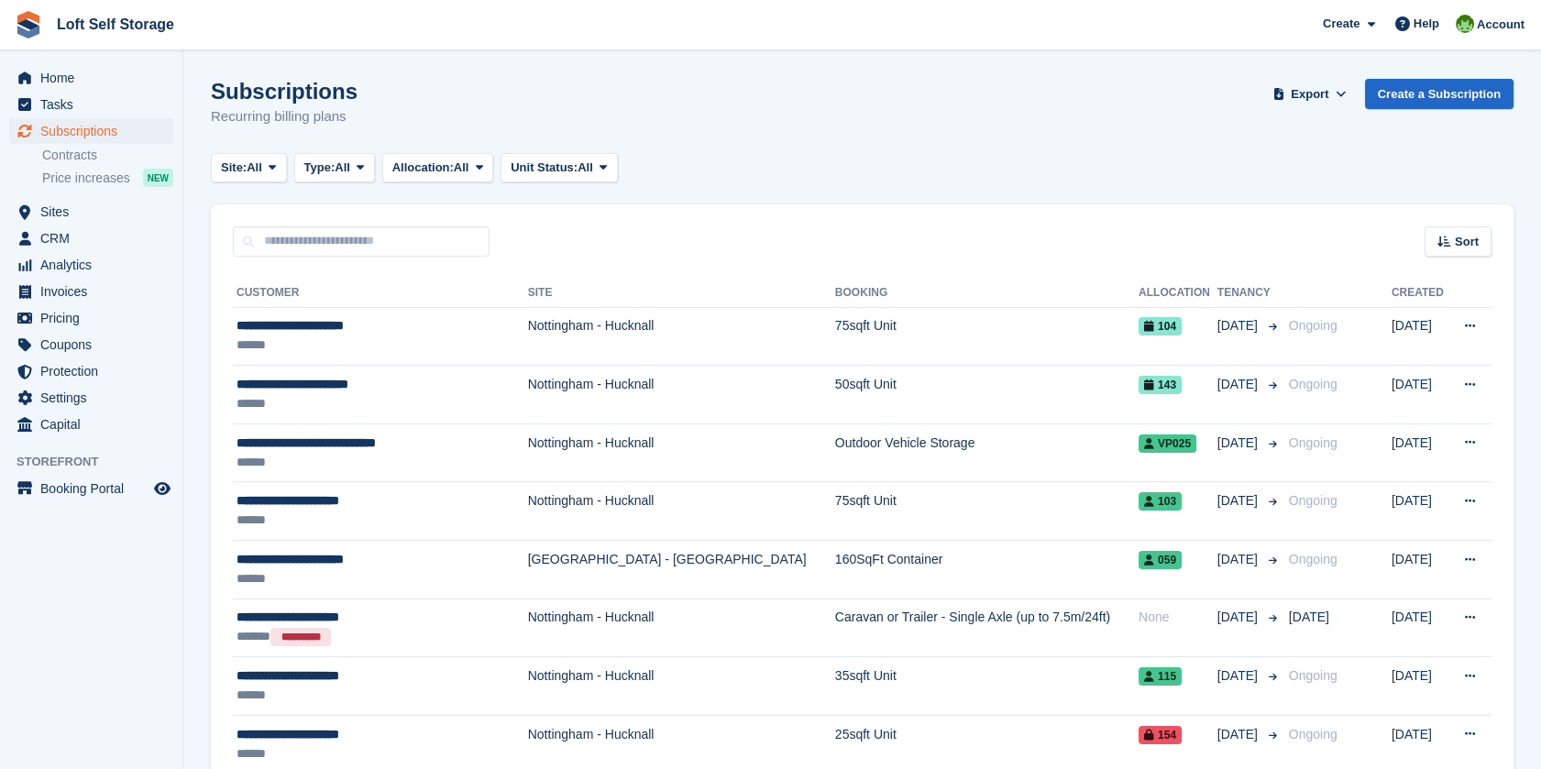
click at [943, 121] on div "Subscriptions Recurring billing plans Export Export Subscriptions Export a CSV …" at bounding box center [862, 114] width 1303 height 71
click at [66, 88] on span "Home" at bounding box center [95, 78] width 110 height 26
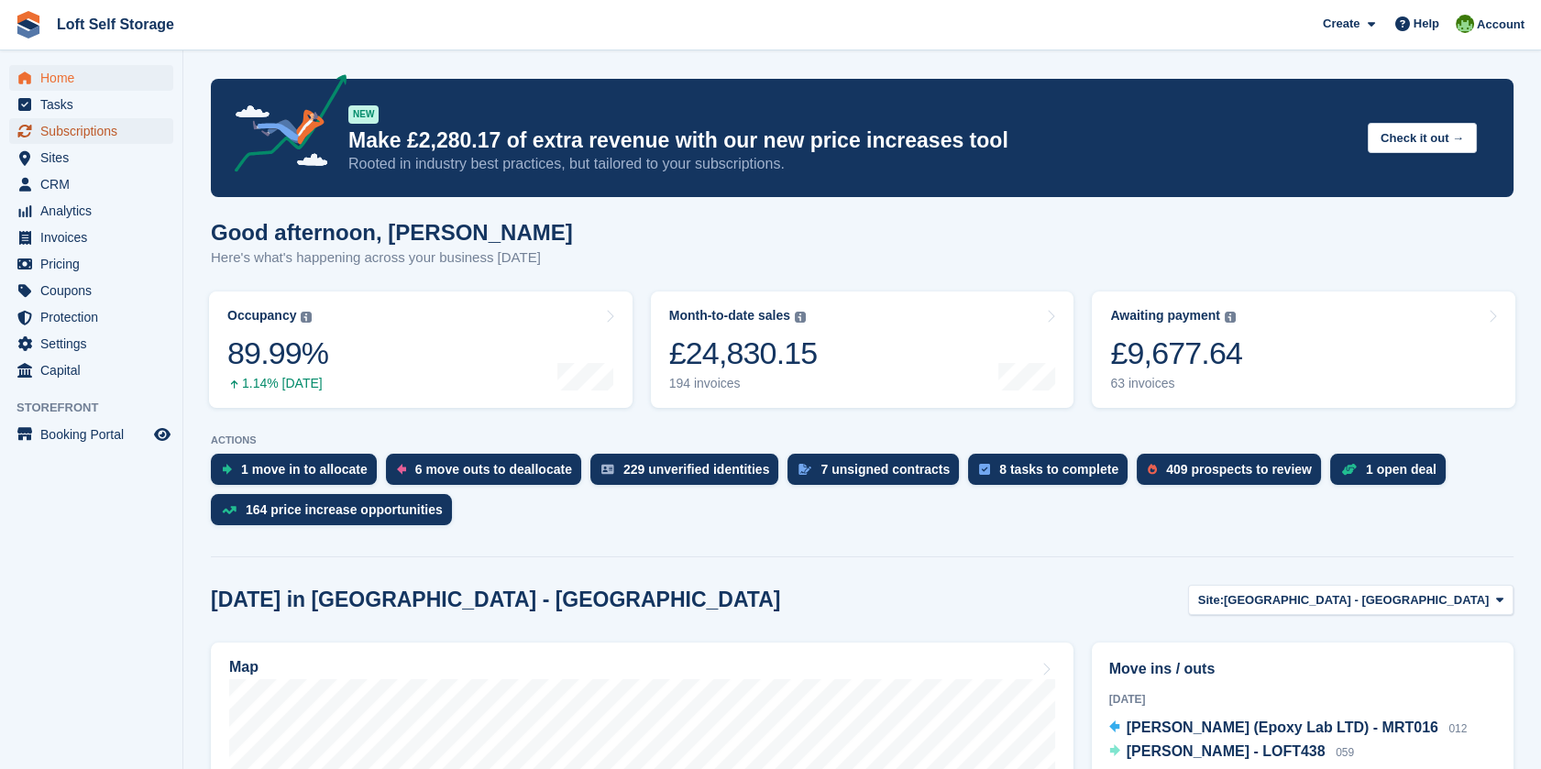
click at [69, 133] on span "Subscriptions" at bounding box center [95, 131] width 110 height 26
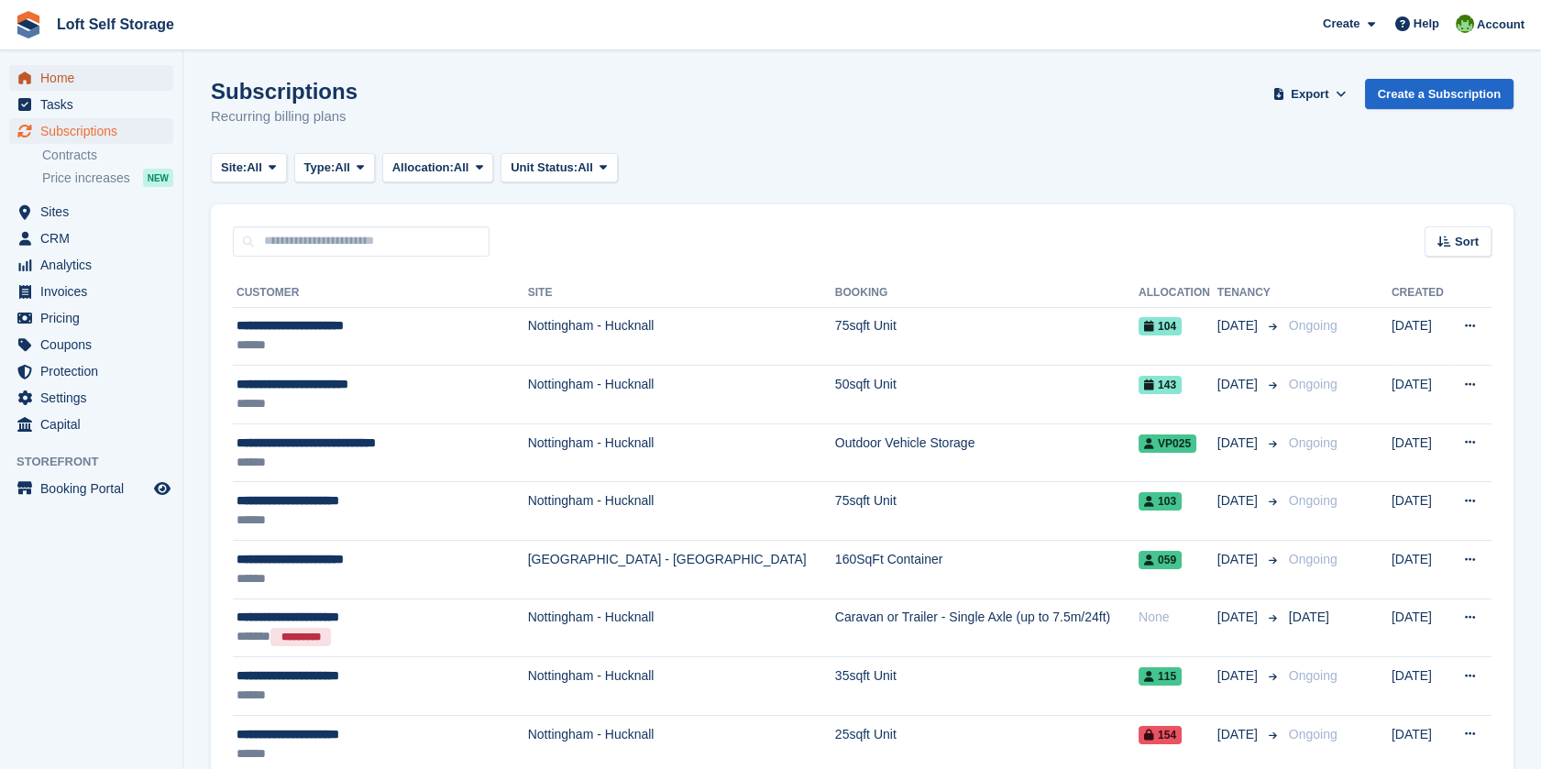
click at [86, 81] on span "Home" at bounding box center [95, 78] width 110 height 26
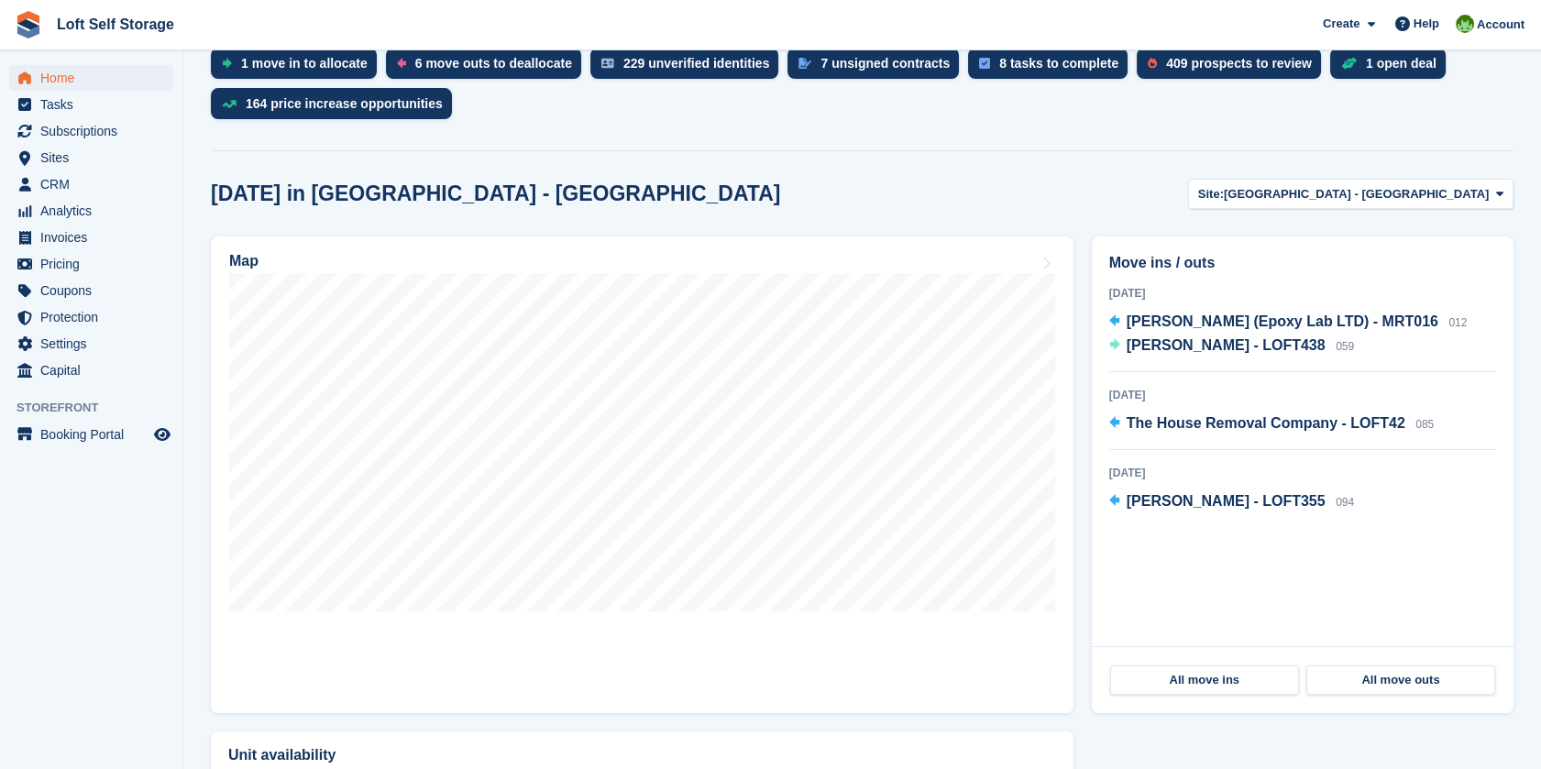
scroll to position [407, 0]
click at [56, 158] on span "Sites" at bounding box center [95, 158] width 110 height 26
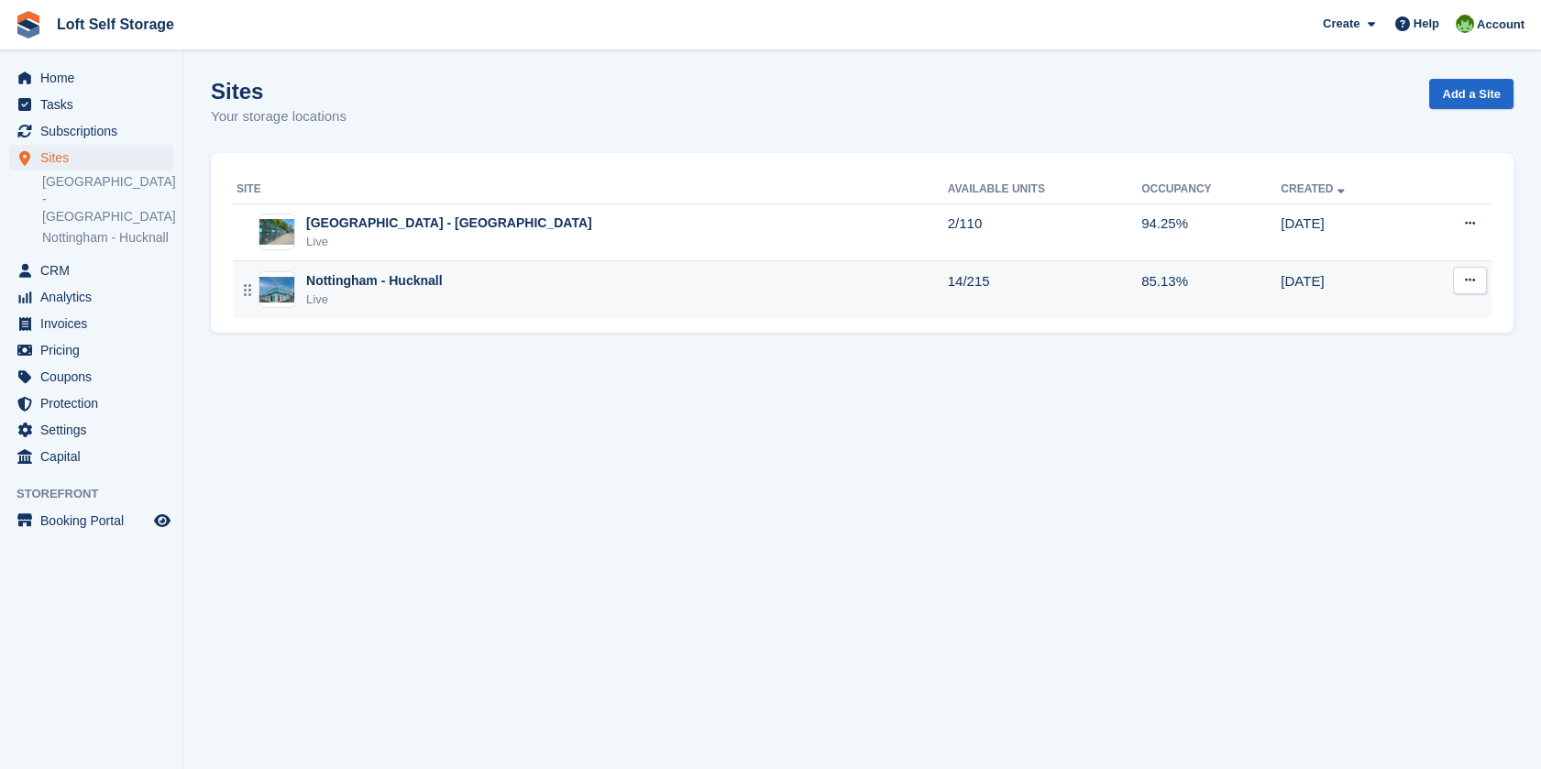
click at [405, 277] on div "Nottingham - Hucknall" at bounding box center [374, 280] width 137 height 19
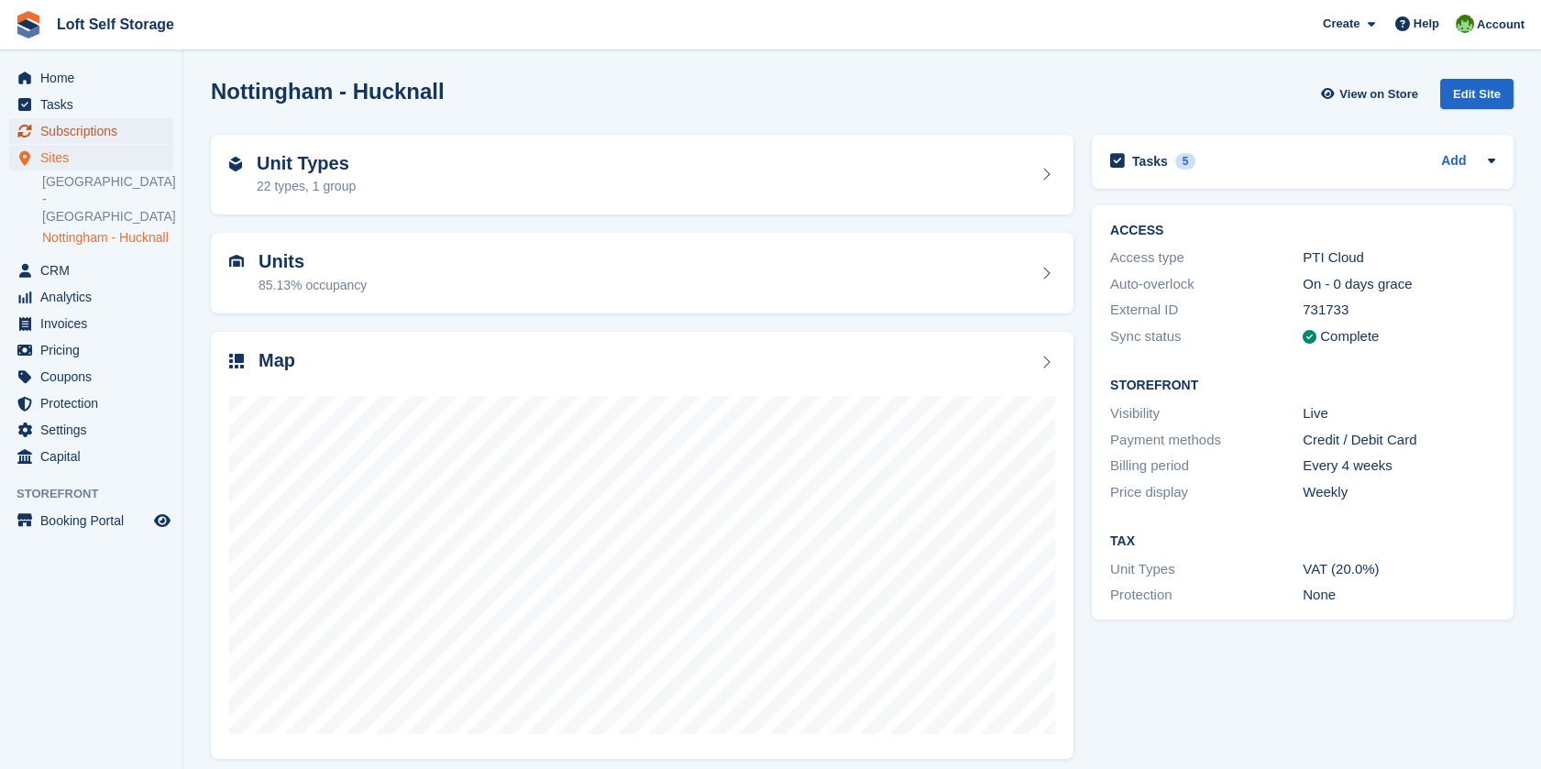
click at [90, 137] on span "Subscriptions" at bounding box center [95, 131] width 110 height 26
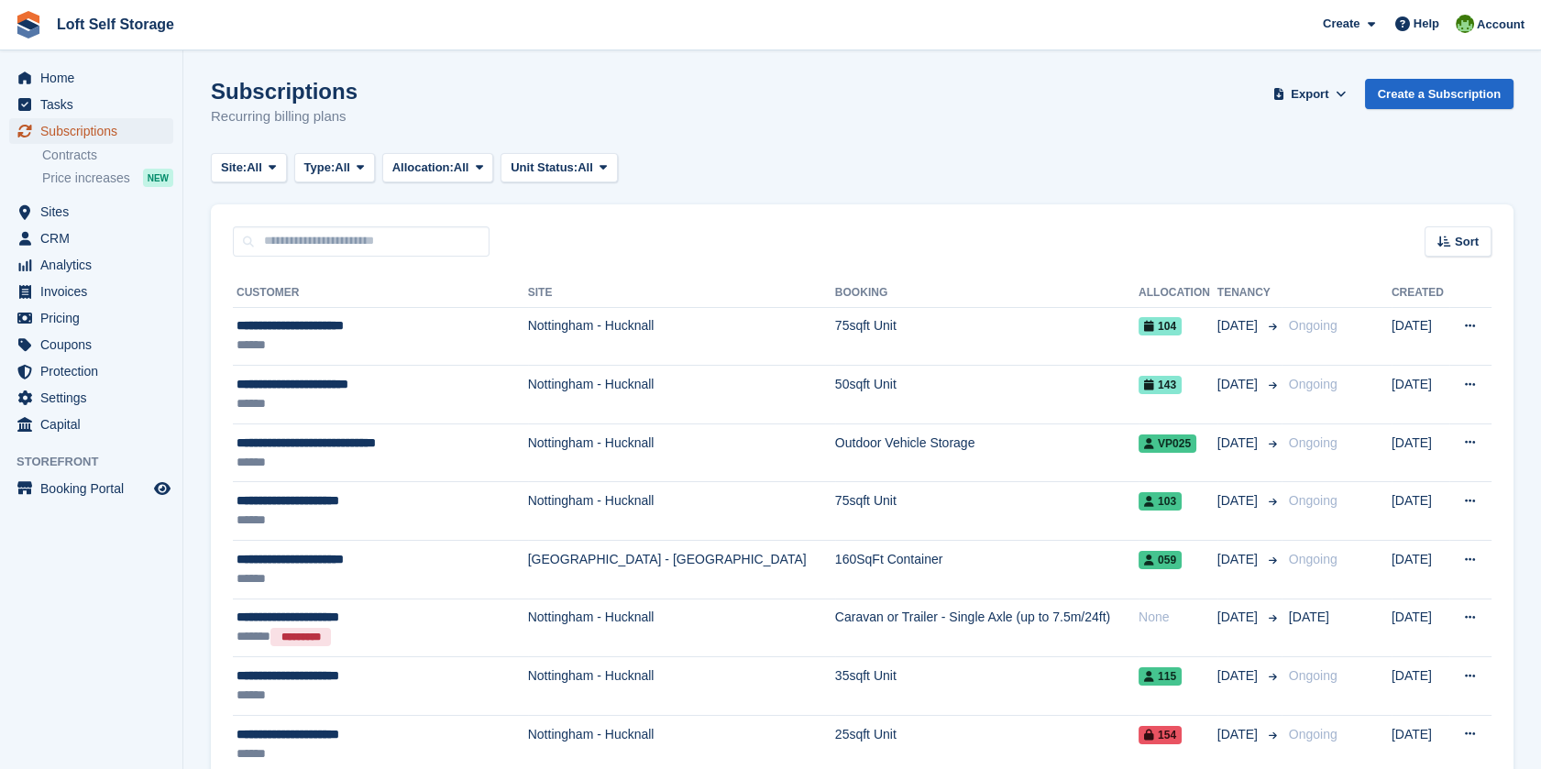
click at [76, 129] on span "Subscriptions" at bounding box center [95, 131] width 110 height 26
click at [349, 236] on input "text" at bounding box center [361, 241] width 257 height 30
type input "***"
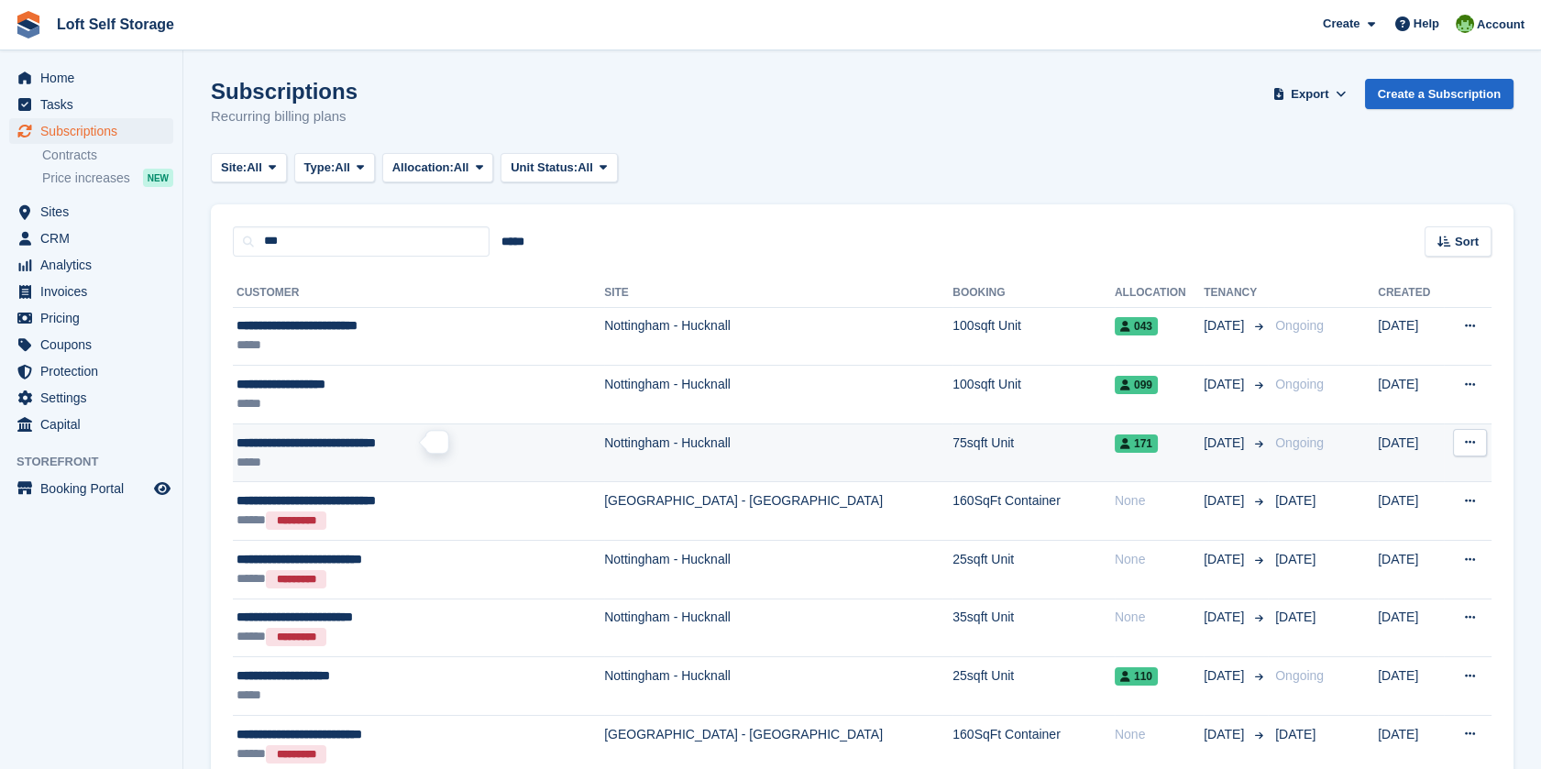
click at [350, 448] on span "**********" at bounding box center [306, 442] width 139 height 13
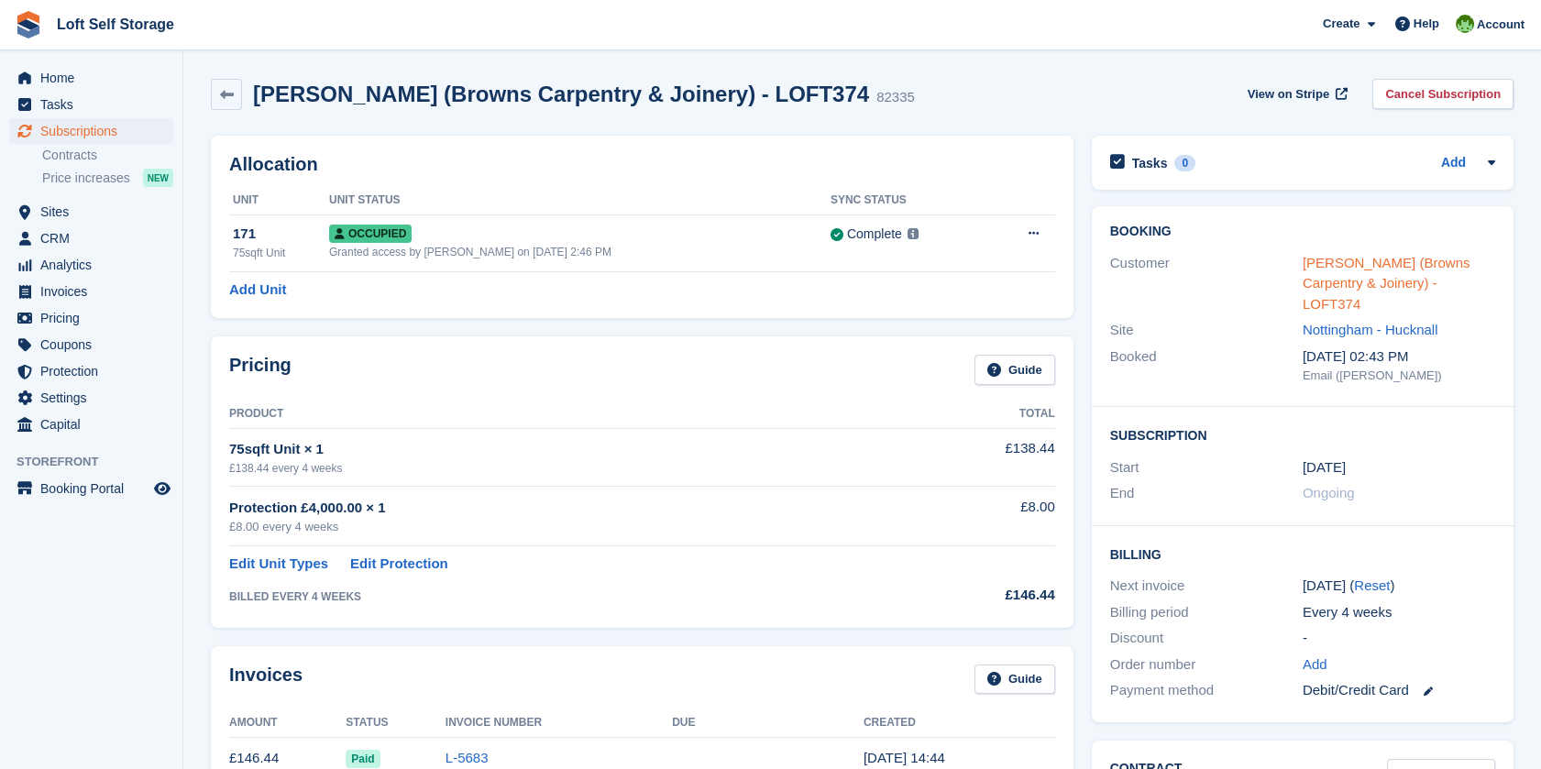
click at [1372, 262] on link "[PERSON_NAME] (Browns Carpentry & Joinery) - LOFT374" at bounding box center [1387, 283] width 168 height 57
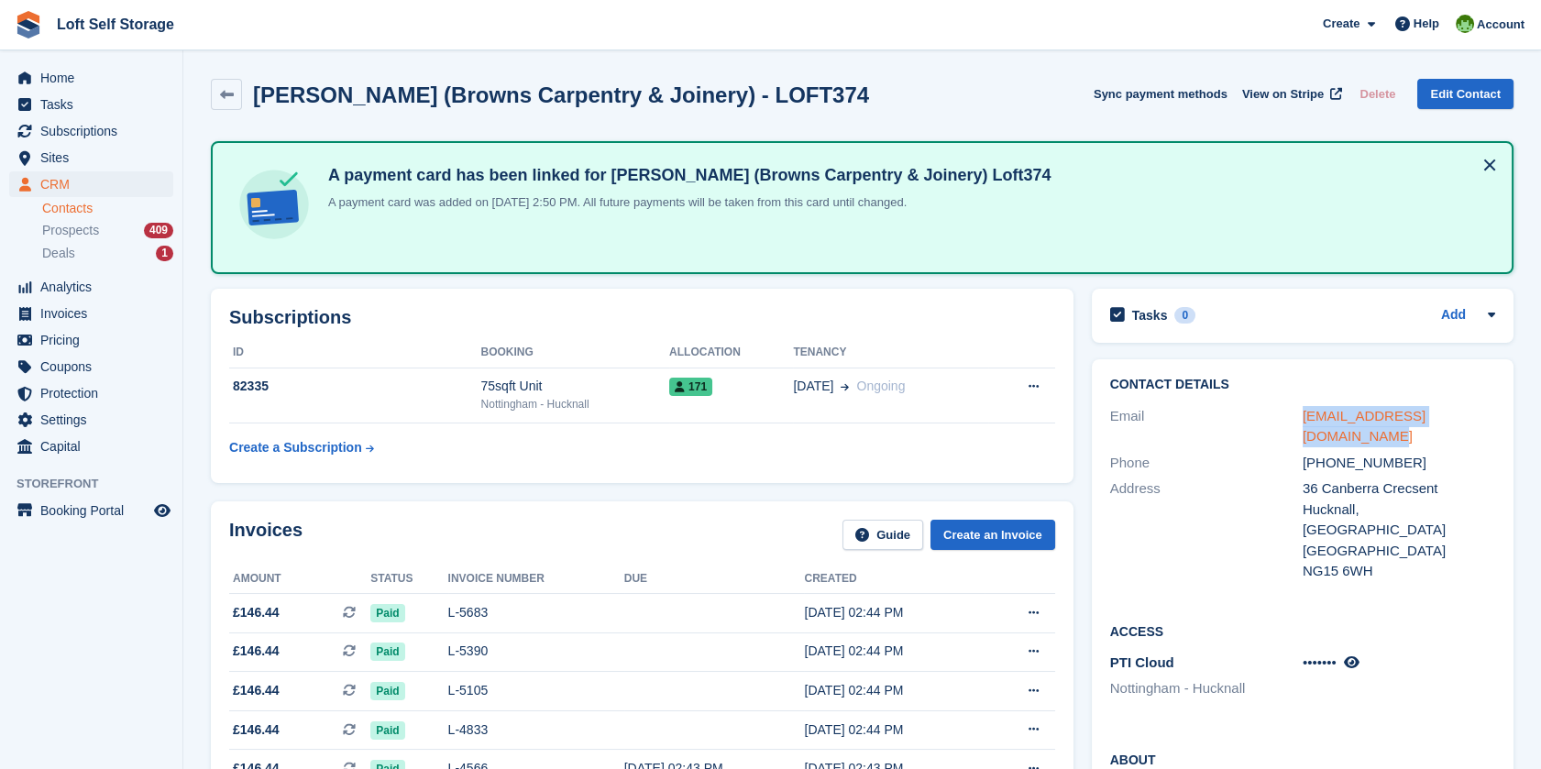
drag, startPoint x: 1501, startPoint y: 415, endPoint x: 1305, endPoint y: 421, distance: 196.3
click at [1305, 421] on div "Contact Details Email [EMAIL_ADDRESS][DOMAIN_NAME] Phone [PHONE_NUMBER] Address…" at bounding box center [1303, 481] width 422 height 244
copy link "[EMAIL_ADDRESS][DOMAIN_NAME]"
click at [1387, 303] on div "Tasks 0 Add" at bounding box center [1302, 315] width 385 height 25
